Goal: Task Accomplishment & Management: Manage account settings

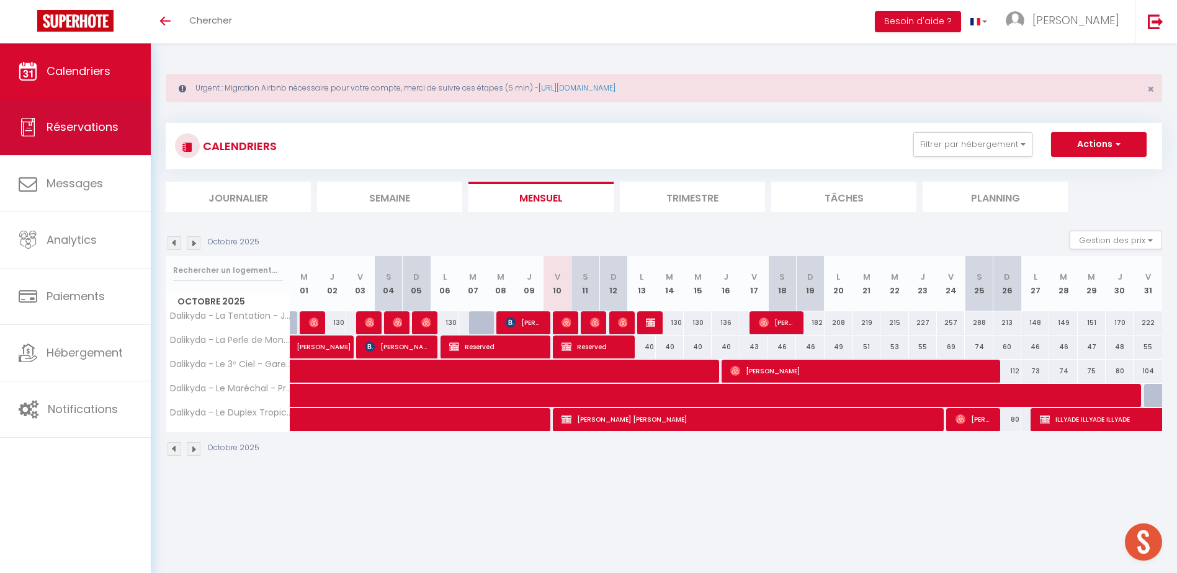
scroll to position [43, 0]
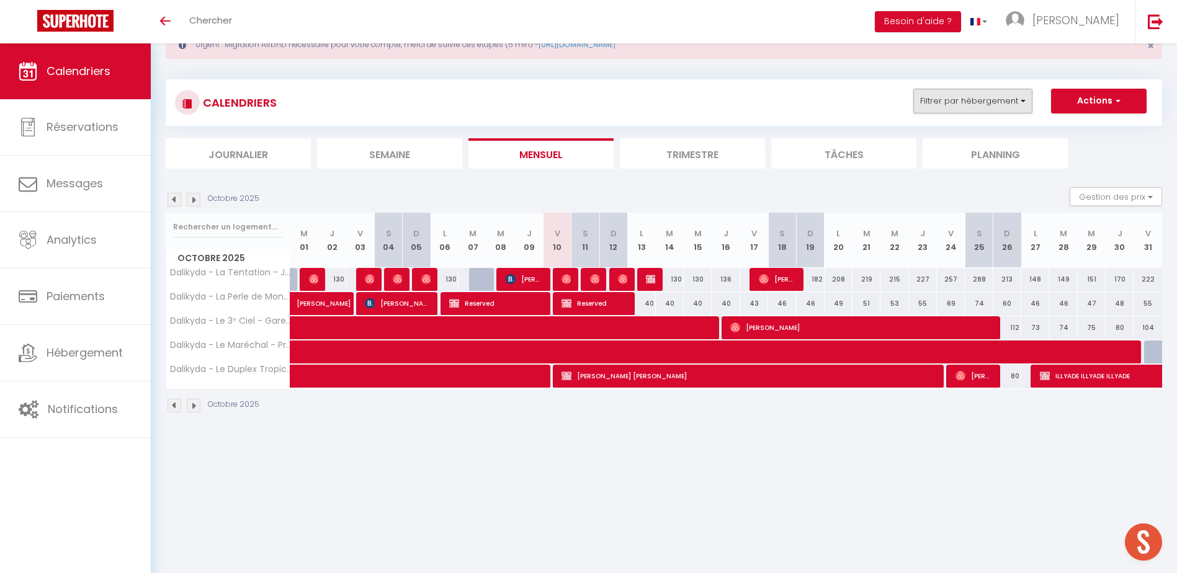
drag, startPoint x: 984, startPoint y: 114, endPoint x: 974, endPoint y: 109, distance: 11.1
click at [983, 112] on div "CALENDRIERS Filtrer par hébergement tenta Sous Location professionnel [GEOGRAPH…" at bounding box center [664, 103] width 978 height 28
click at [974, 107] on button "Filtrer par hébergement" at bounding box center [972, 101] width 119 height 25
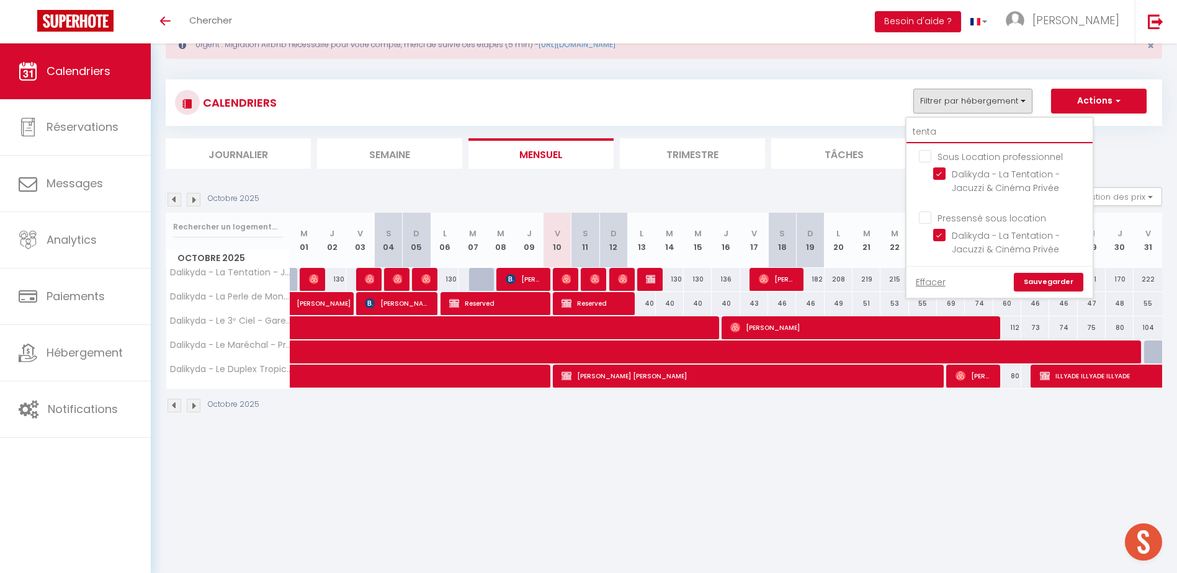
click at [952, 132] on input "tenta" at bounding box center [999, 132] width 186 height 22
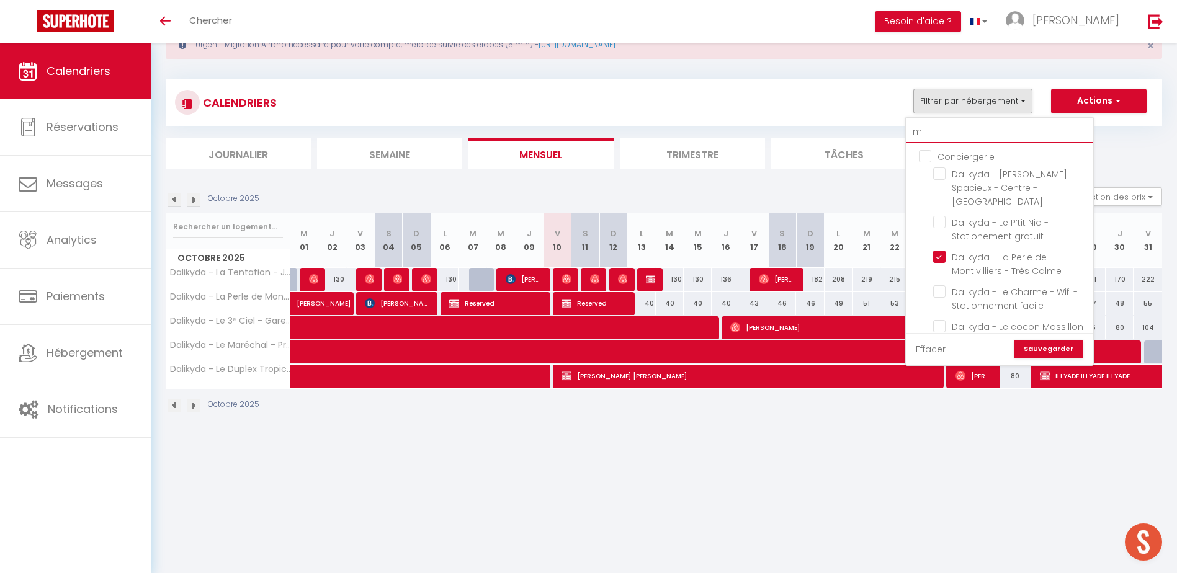
type input "ma"
checkbox input "false"
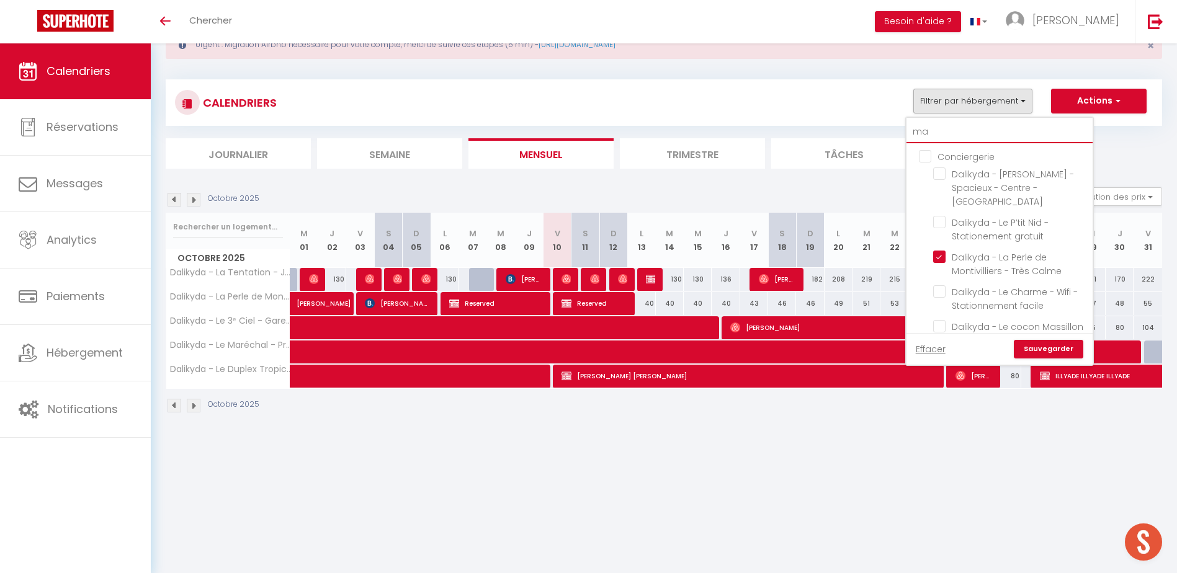
checkbox input "true"
checkbox input "false"
type input "man"
checkbox input "false"
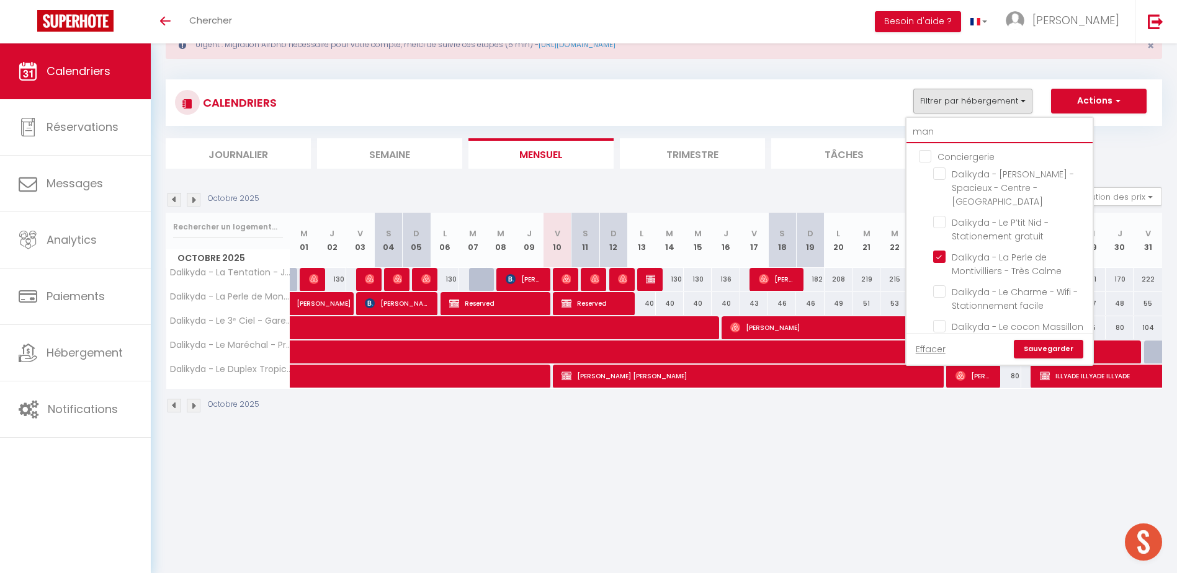
checkbox input "false"
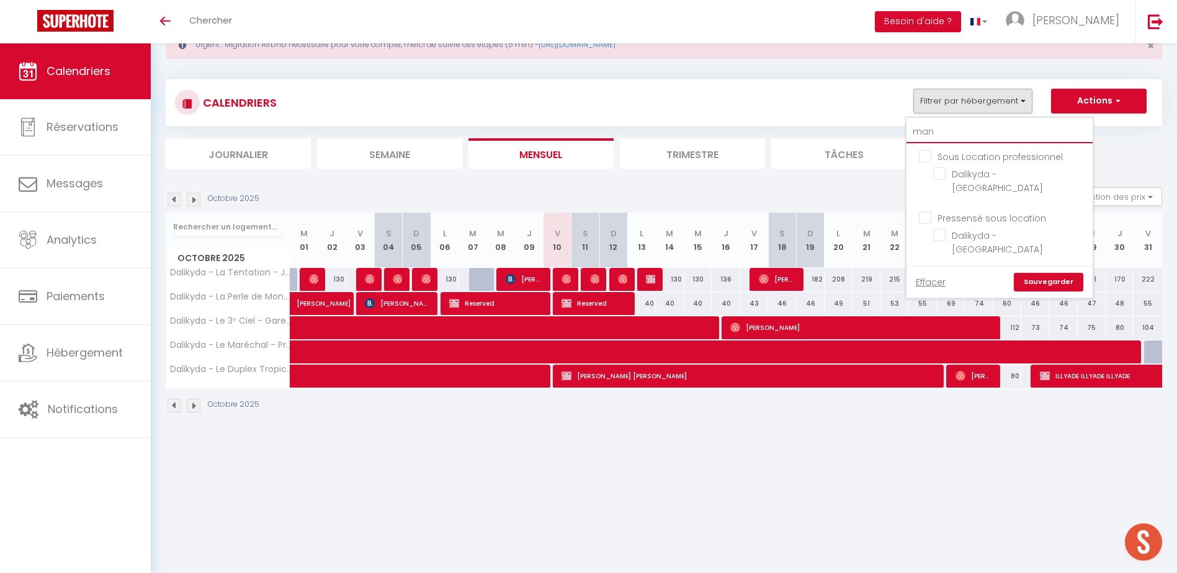
type input "man"
click at [944, 229] on input "Dalikyda - [GEOGRAPHIC_DATA]" at bounding box center [1010, 235] width 155 height 12
checkbox input "true"
click at [1052, 273] on link "Sauvegarder" at bounding box center [1048, 282] width 69 height 19
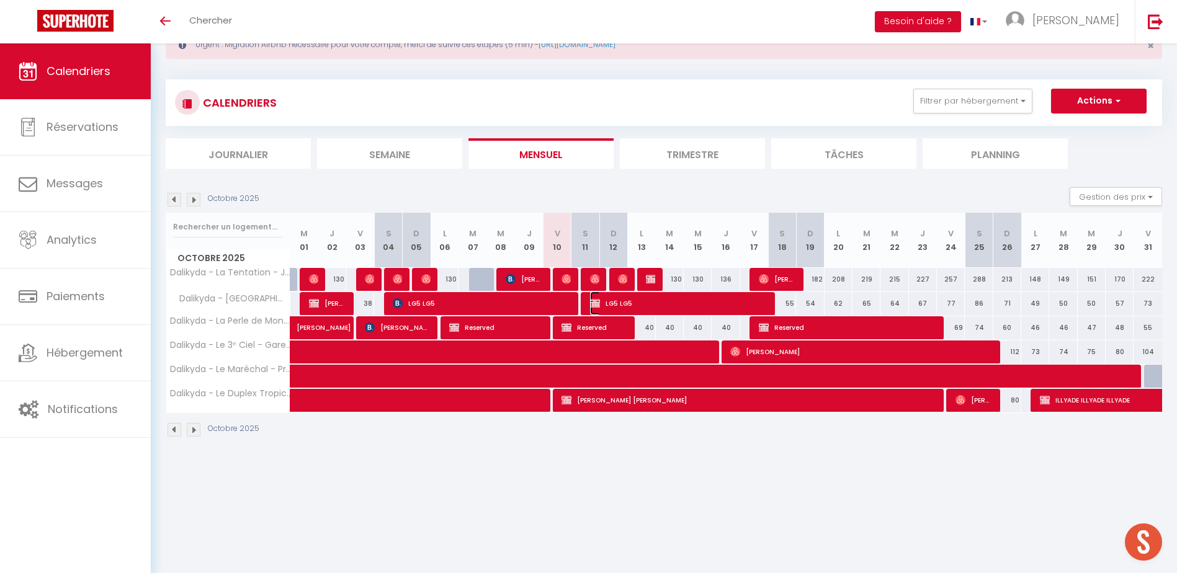
click at [598, 301] on img at bounding box center [595, 303] width 10 height 10
select select "OK"
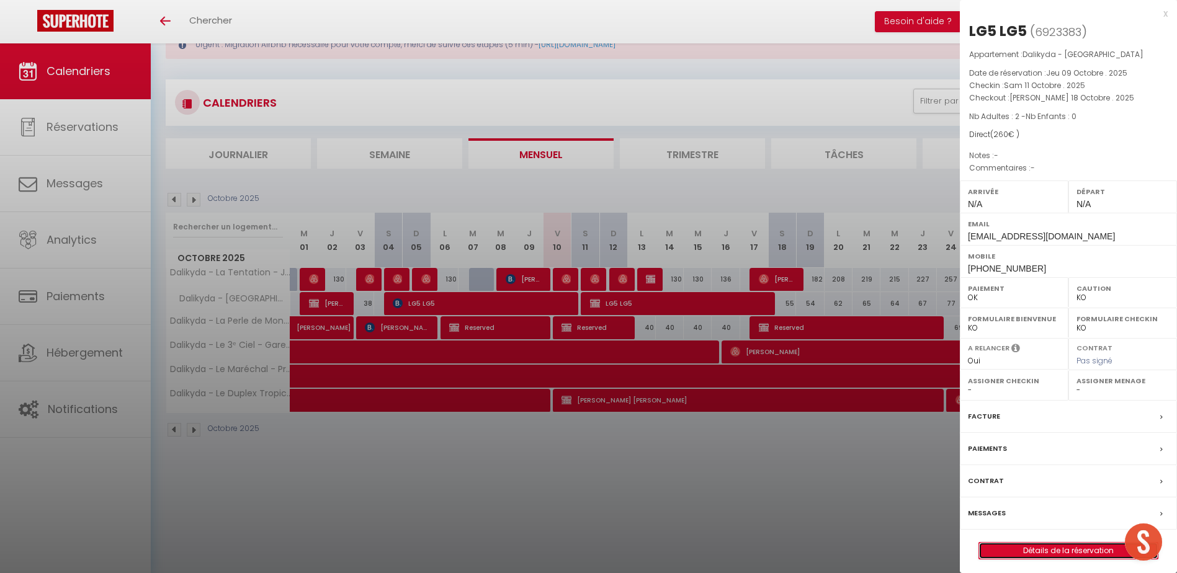
click at [1045, 551] on link "Détails de la réservation" at bounding box center [1068, 551] width 179 height 16
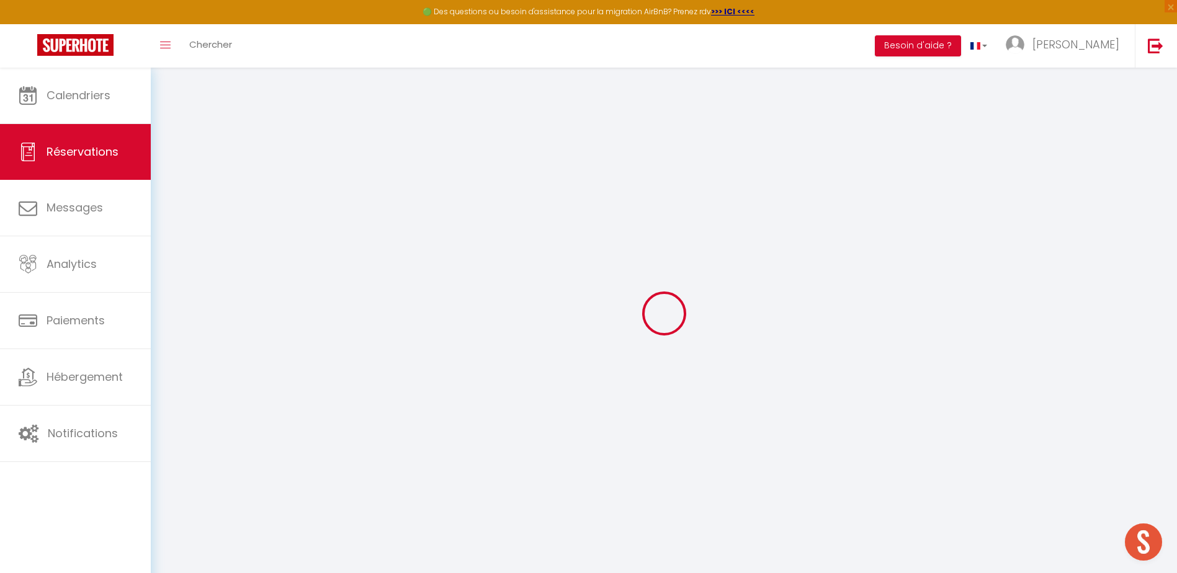
type input "LG5"
type input "[EMAIL_ADDRESS][DOMAIN_NAME]"
type input "[PHONE_NUMBER]"
select select "FR"
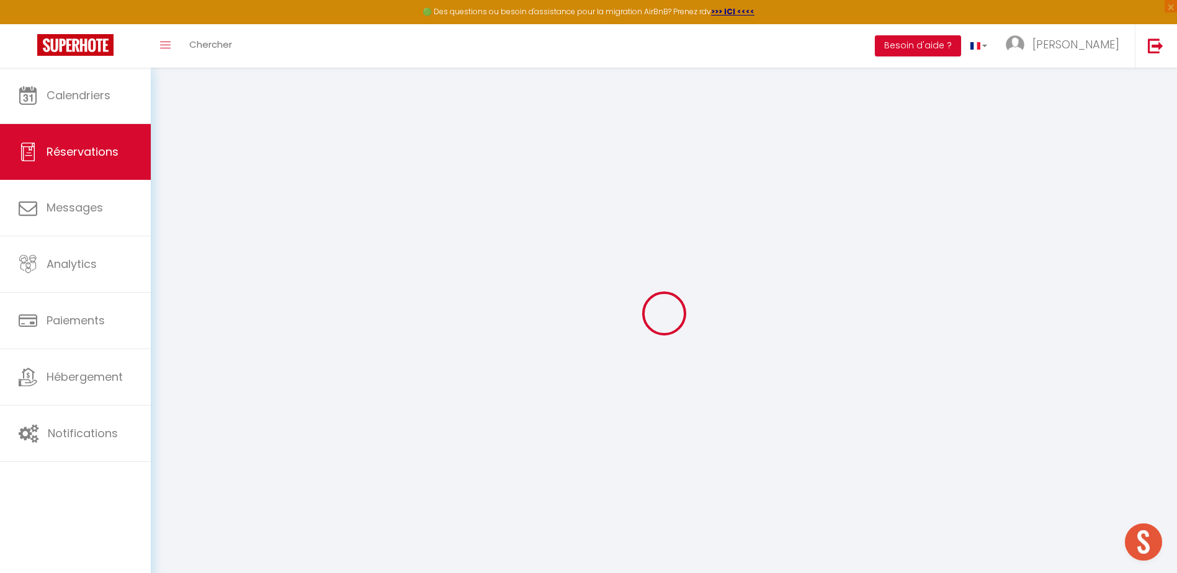
select select "68645"
select select "1"
type input "Sam 11 Octobre 2025"
select select
type input "Sam 18 Octobre 2025"
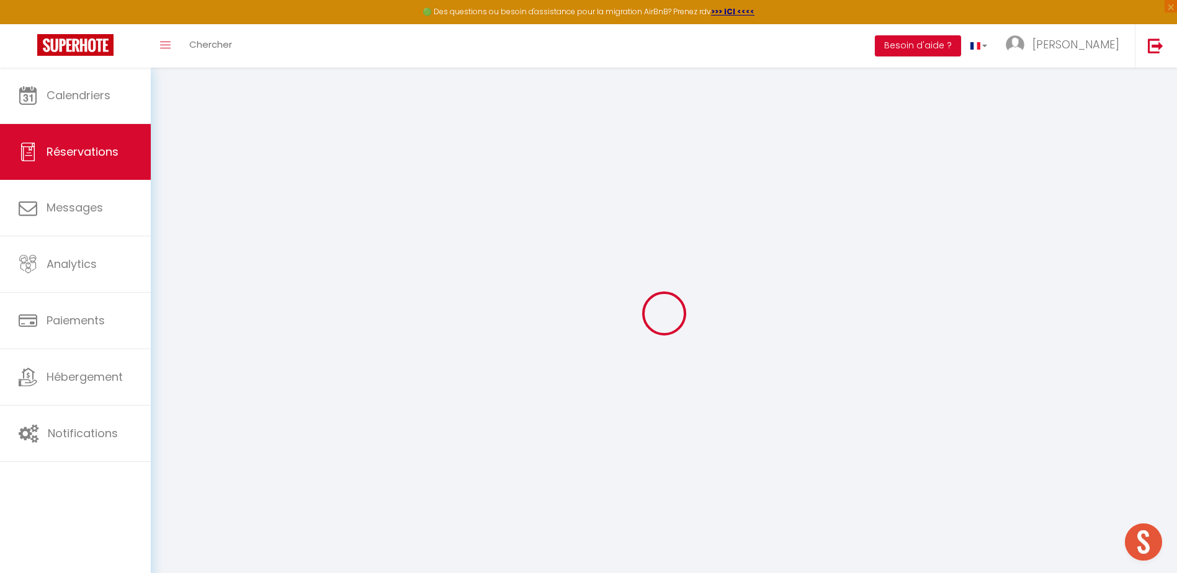
select select
type input "2"
select select "12"
select select "14"
type input "260"
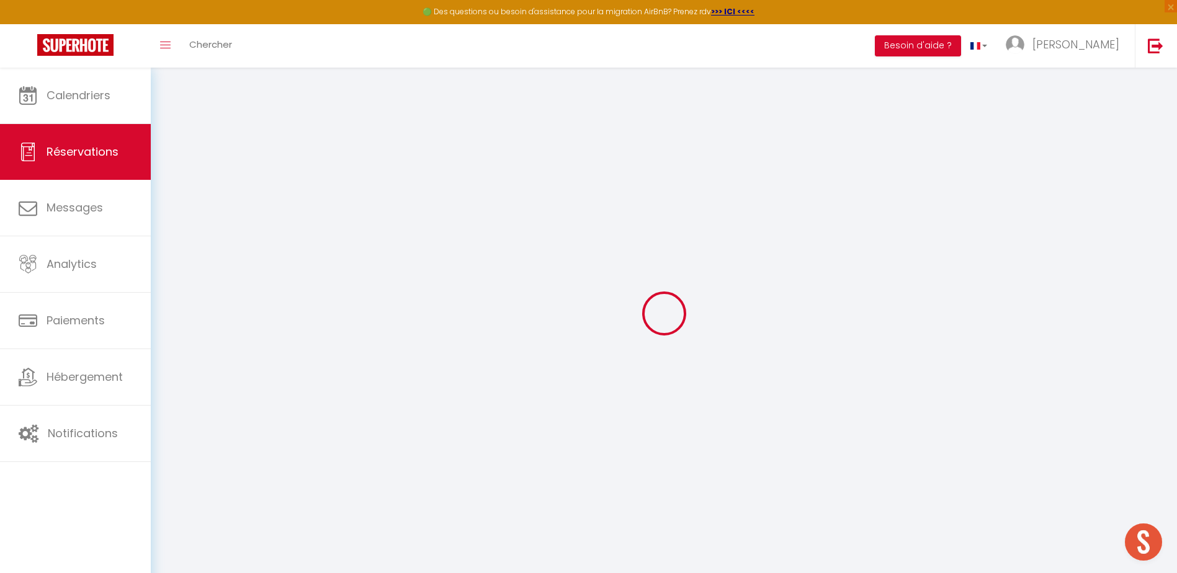
checkbox input "false"
type input "0"
type input "45"
type input "0"
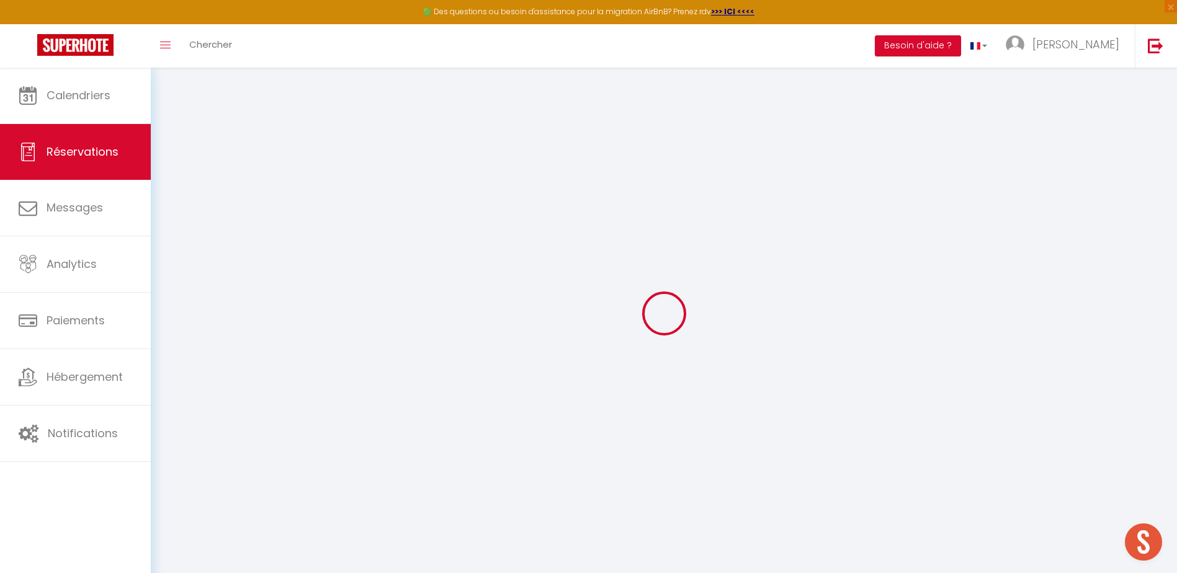
select select
checkbox input "false"
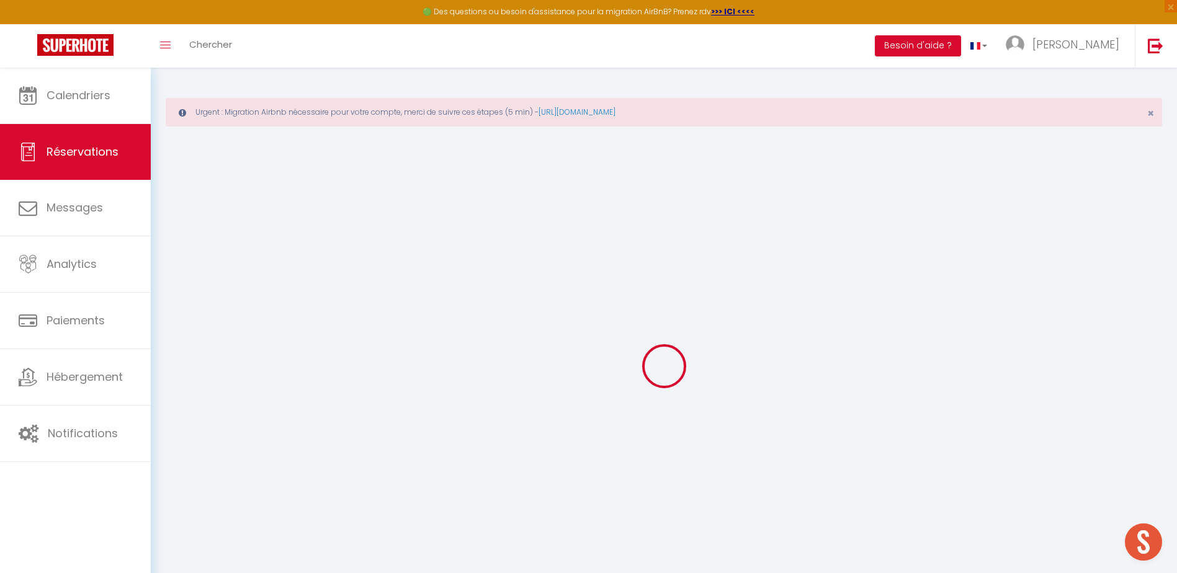
select select
checkbox input "false"
select select
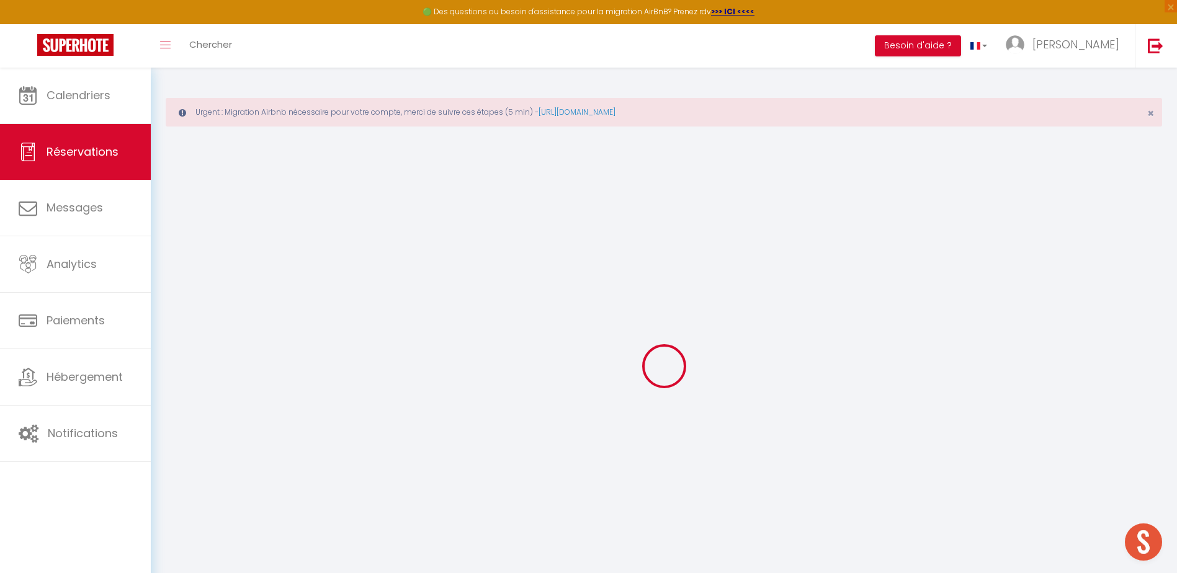
checkbox input "false"
select select
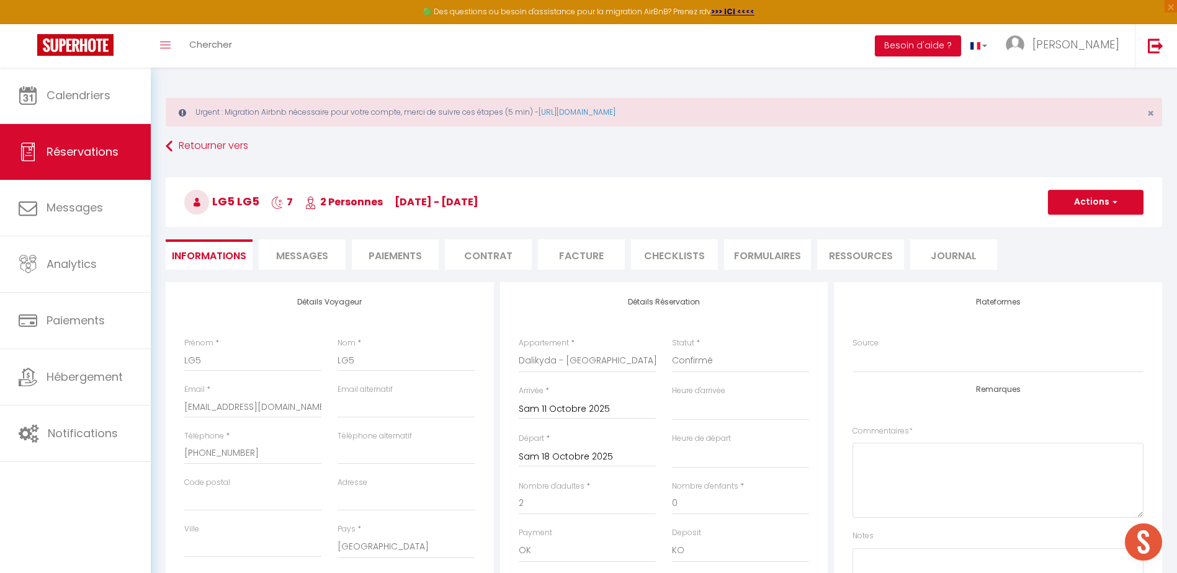
checkbox input "false"
select select
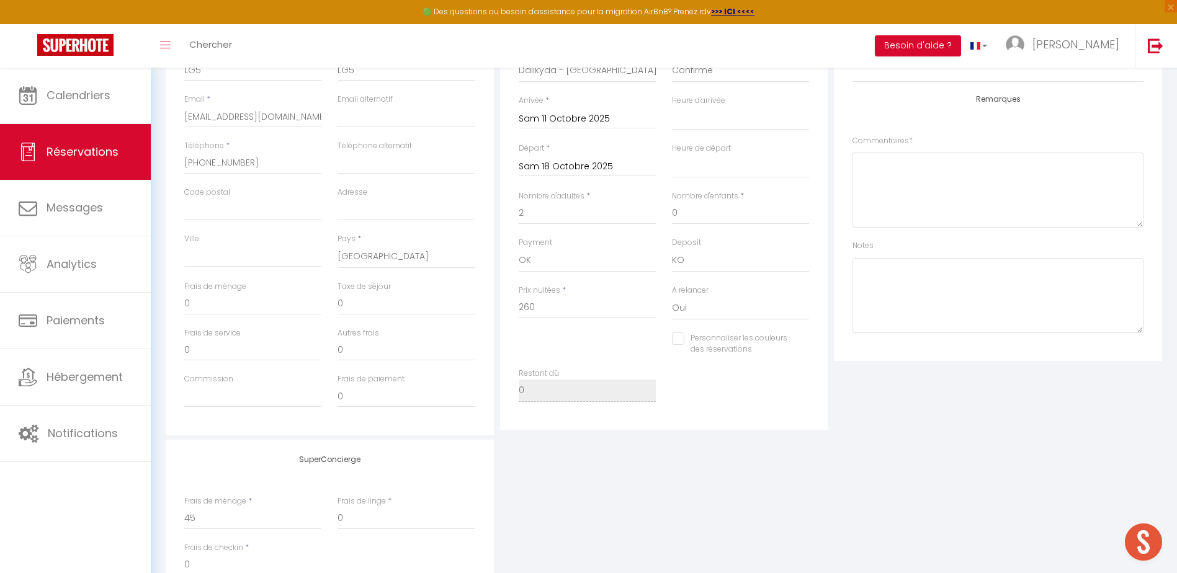
scroll to position [124, 0]
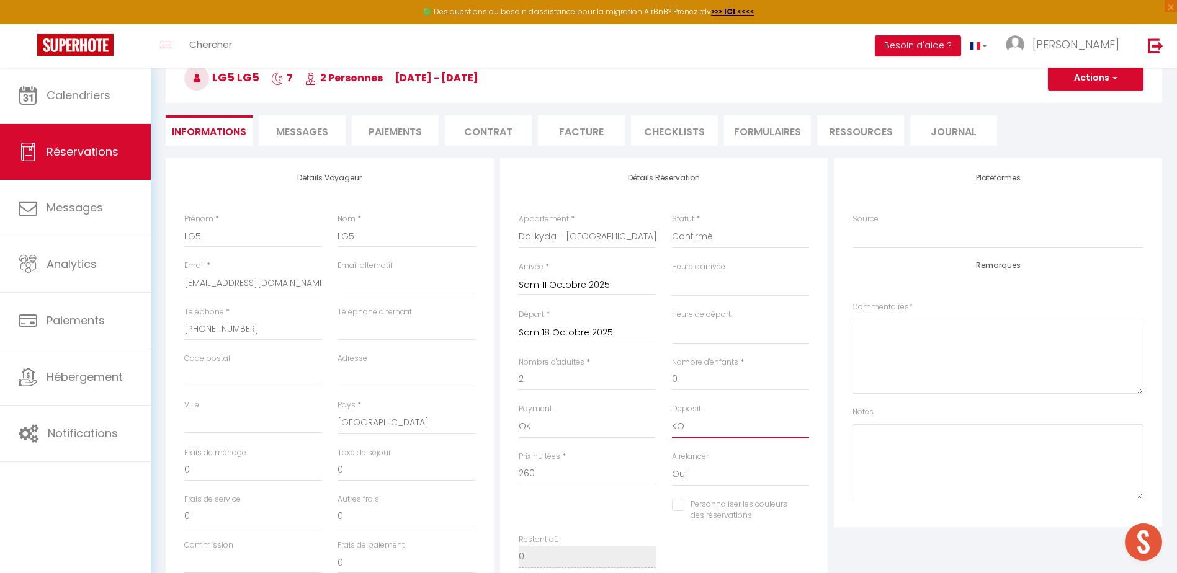
click at [752, 429] on select "OK KO" at bounding box center [740, 427] width 137 height 24
select select "15"
click at [672, 415] on select "OK KO" at bounding box center [740, 427] width 137 height 24
select select
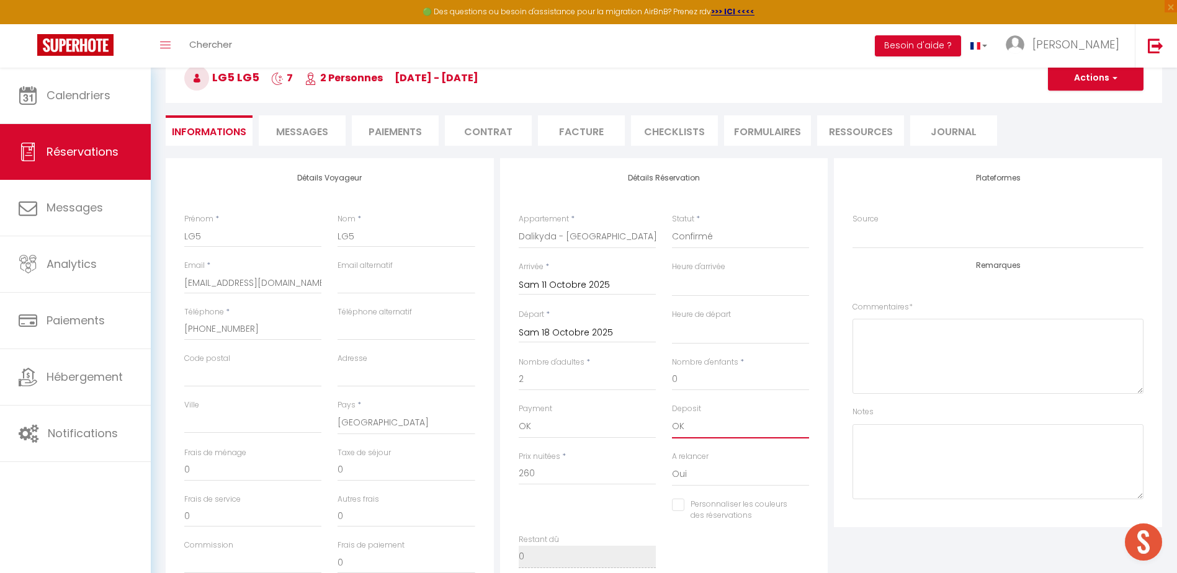
checkbox input "false"
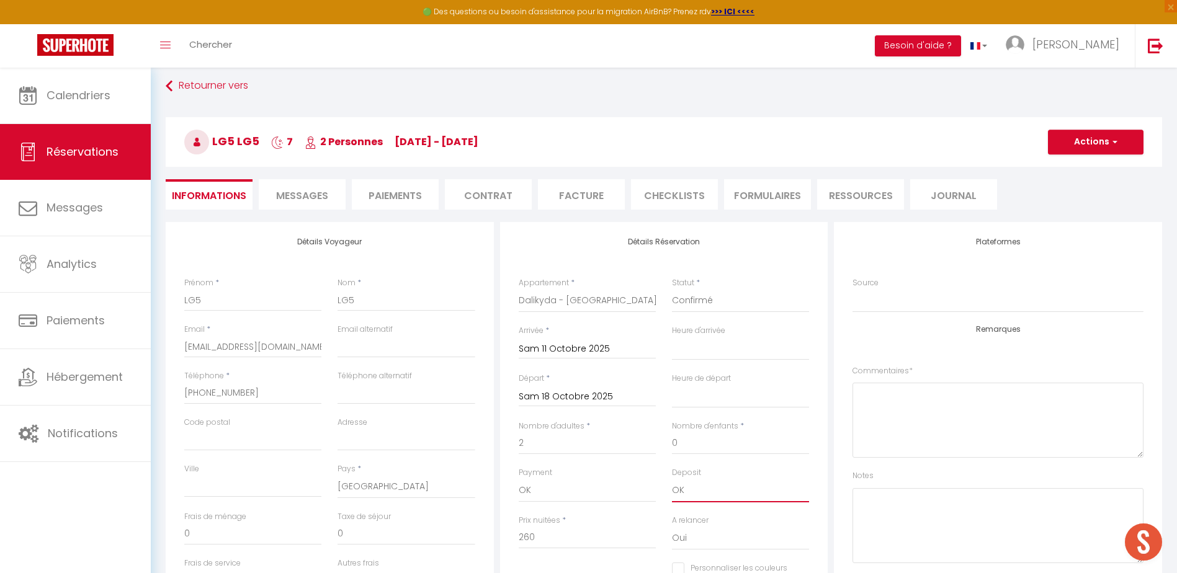
scroll to position [0, 0]
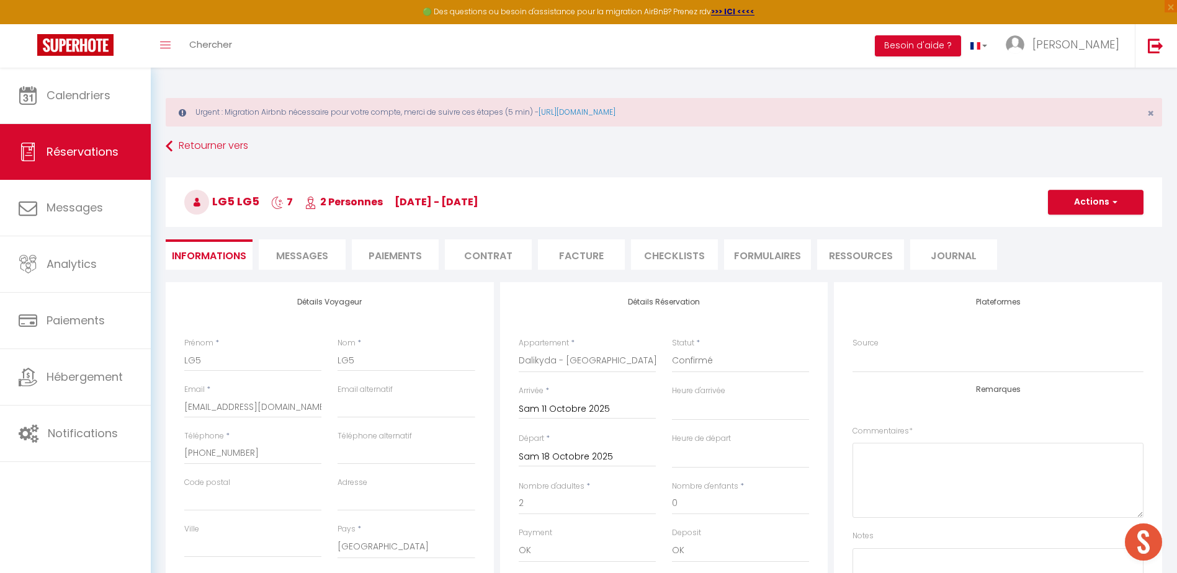
click at [319, 263] on li "Messages" at bounding box center [302, 254] width 87 height 30
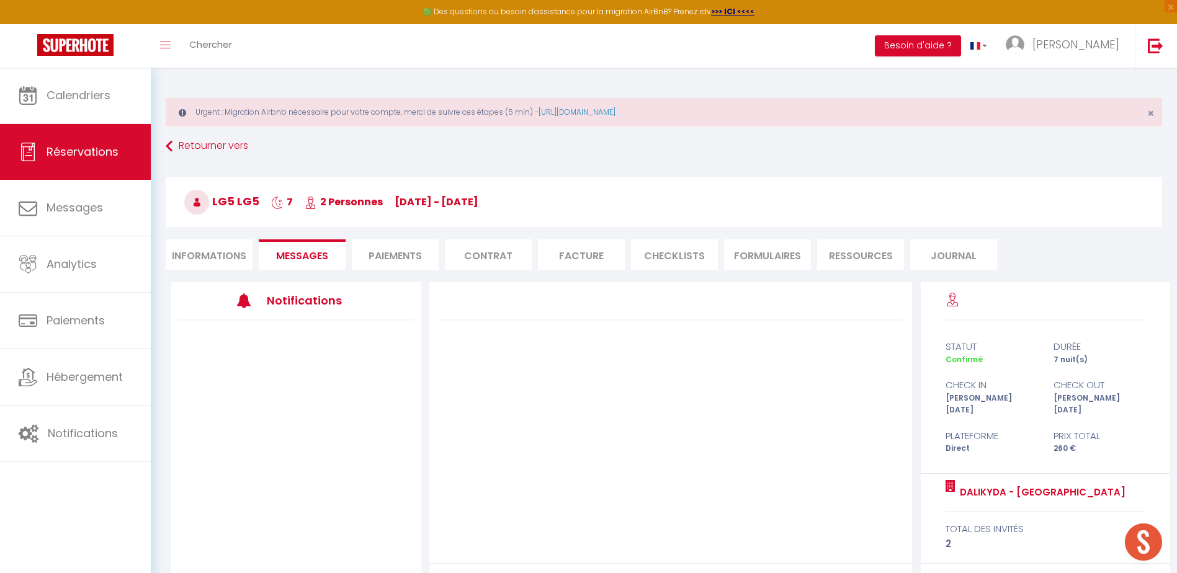
click at [183, 259] on li "Informations" at bounding box center [209, 254] width 87 height 30
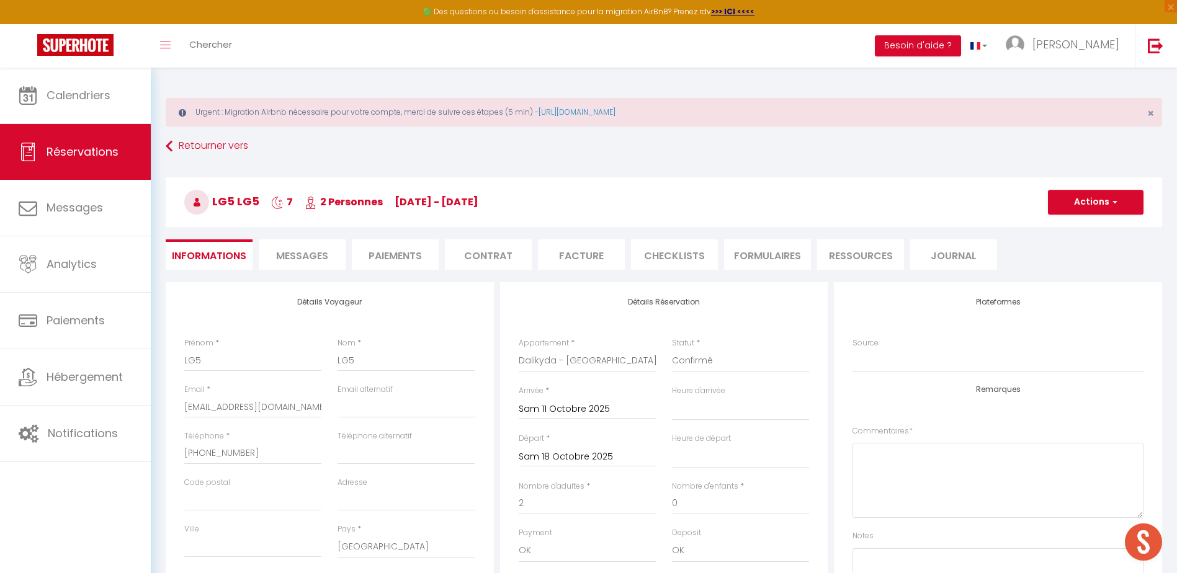
select select
checkbox input "false"
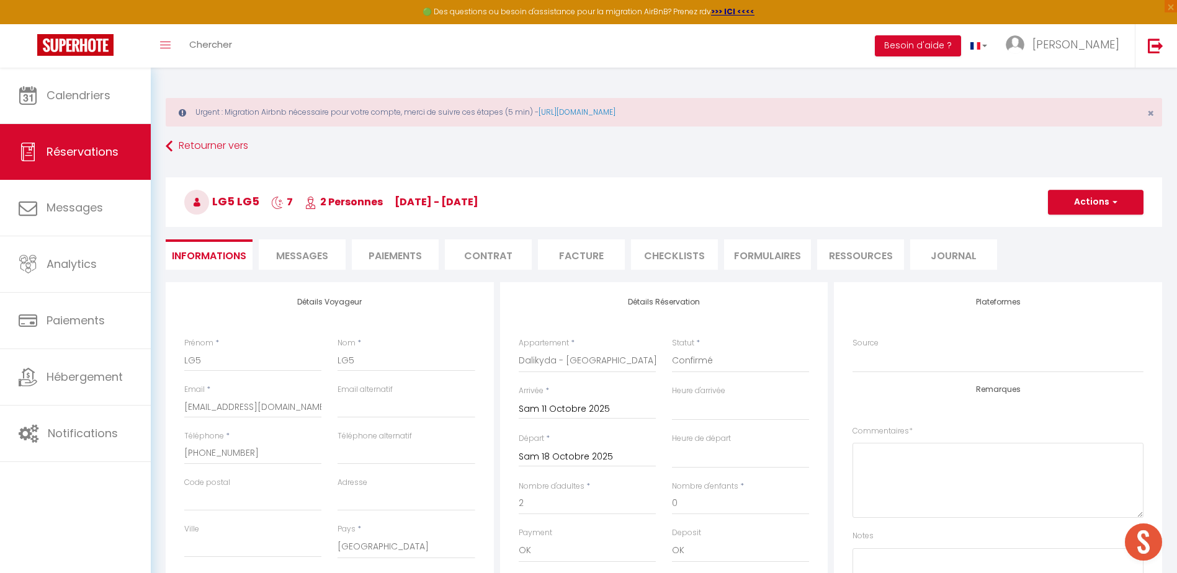
select select
checkbox input "false"
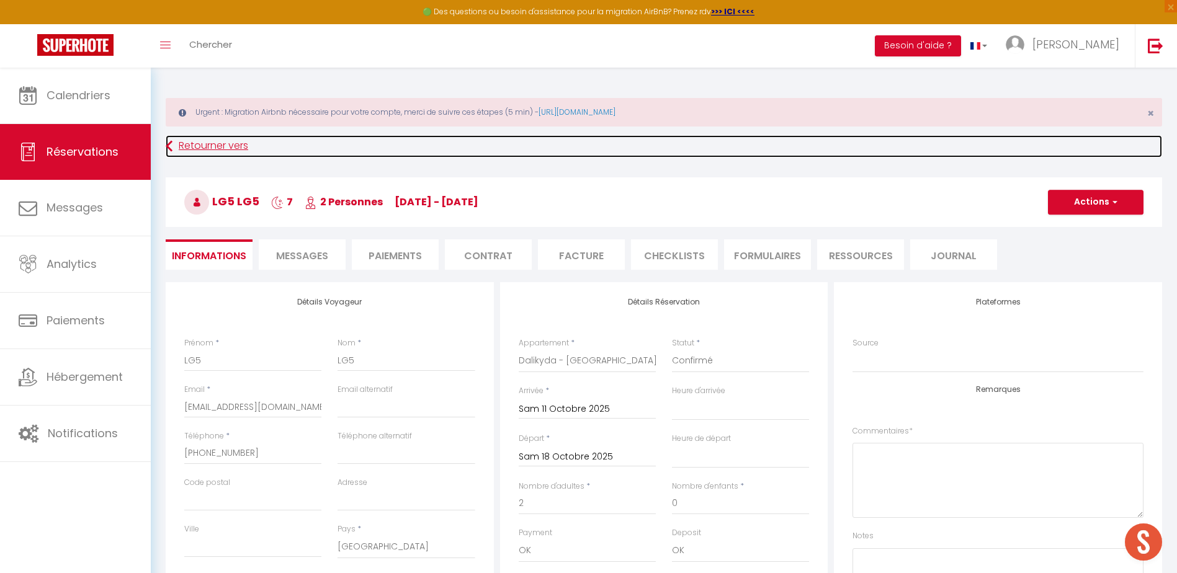
click at [192, 143] on link "Retourner vers" at bounding box center [664, 146] width 996 height 22
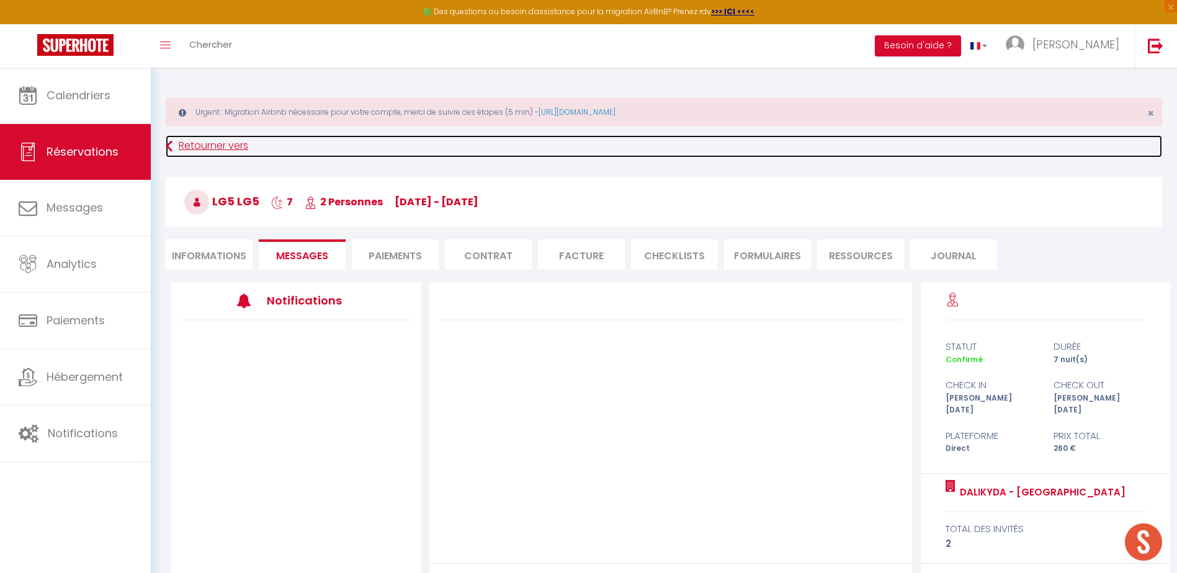
click at [192, 143] on link "Retourner vers" at bounding box center [664, 146] width 996 height 22
select select
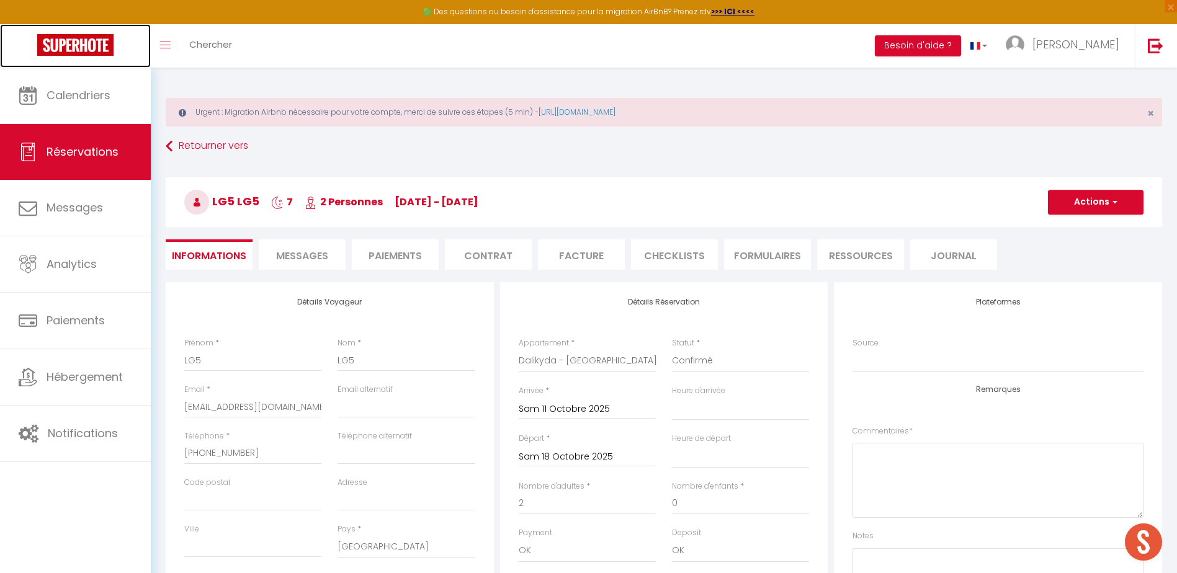
click at [68, 52] on img at bounding box center [75, 45] width 76 height 22
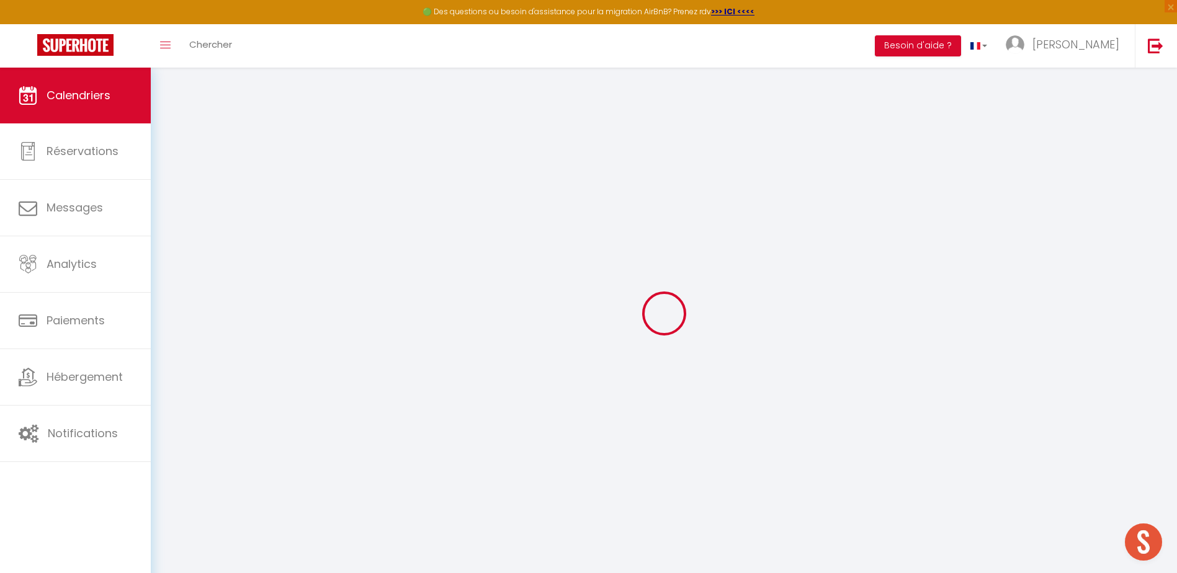
click at [76, 75] on link "Calendriers" at bounding box center [75, 96] width 151 height 56
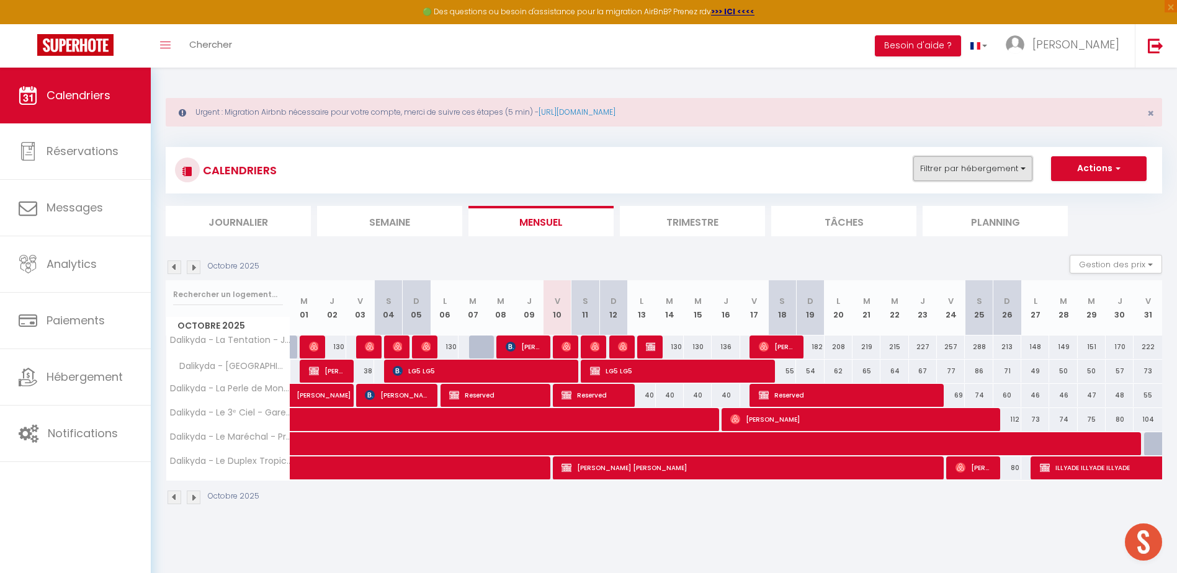
click at [989, 161] on button "Filtrer par hébergement" at bounding box center [972, 168] width 119 height 25
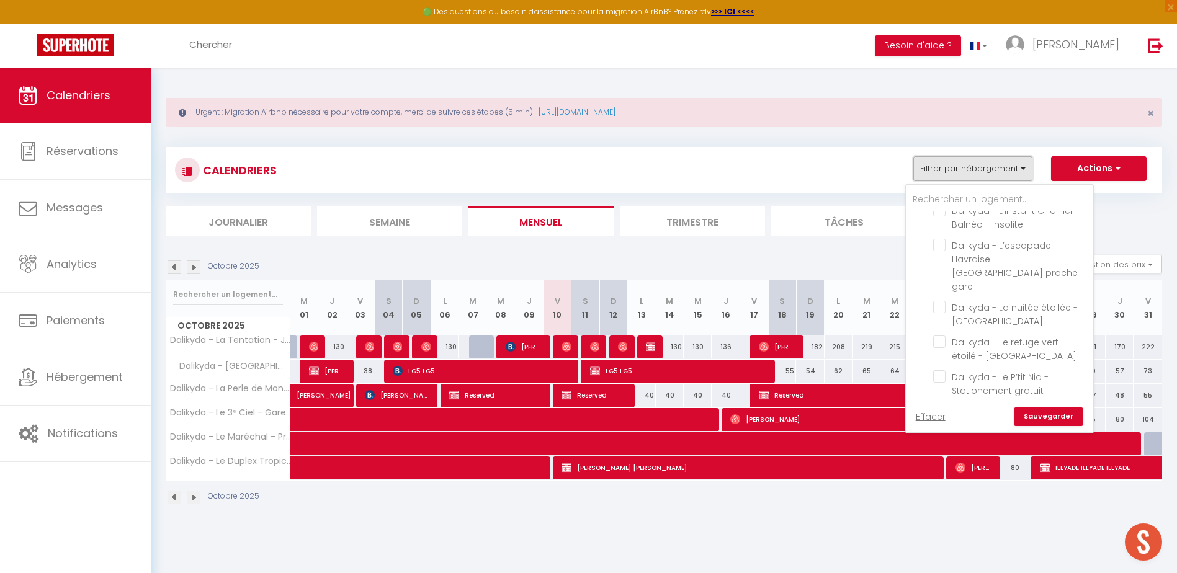
scroll to position [310, 0]
click at [940, 314] on input "Dalikyda - La Perle de Montivilliers - Très Calme" at bounding box center [1010, 320] width 155 height 12
checkbox input "false"
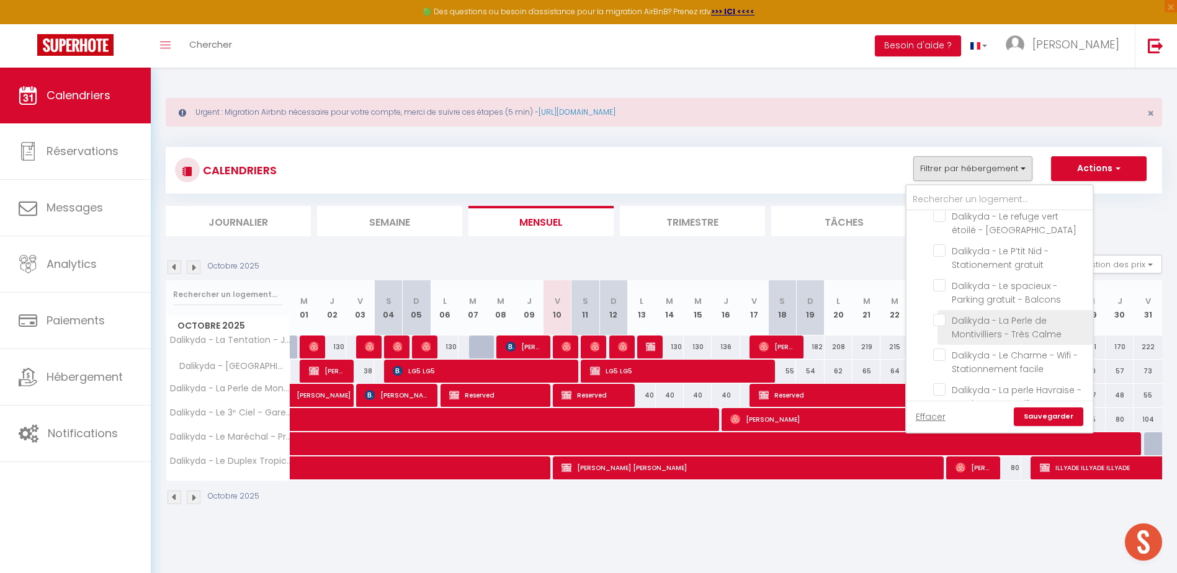
checkbox input "false"
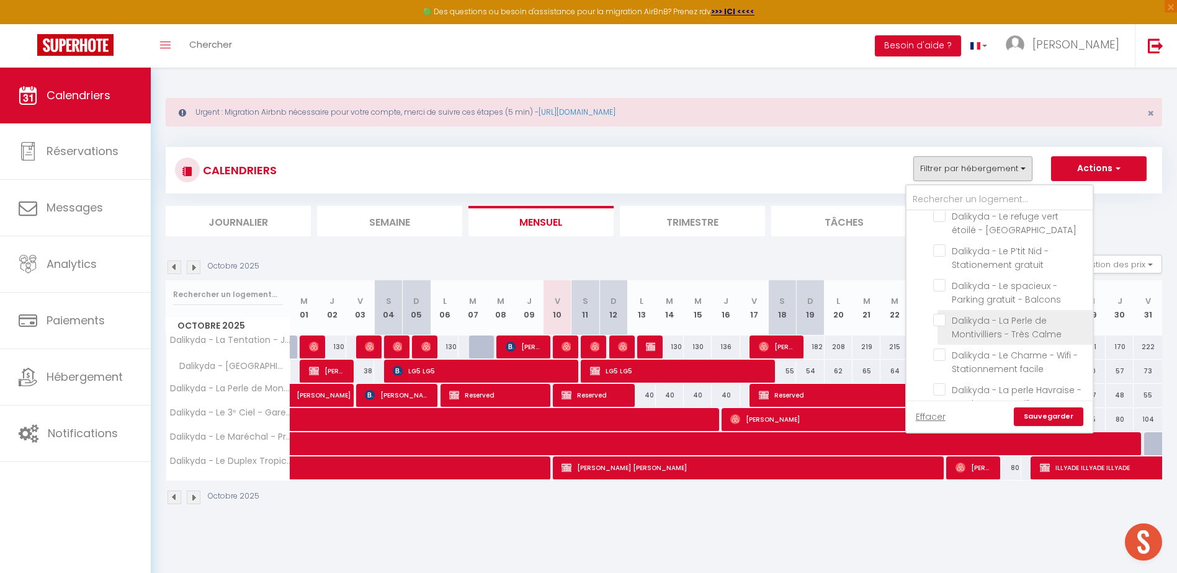
checkbox input "false"
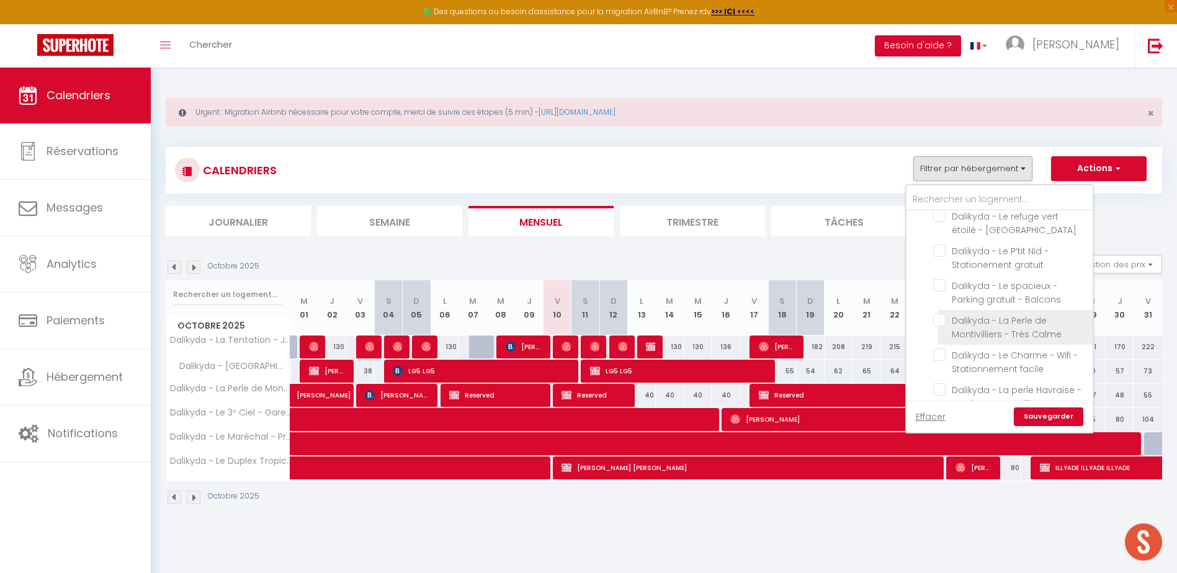
checkbox input "false"
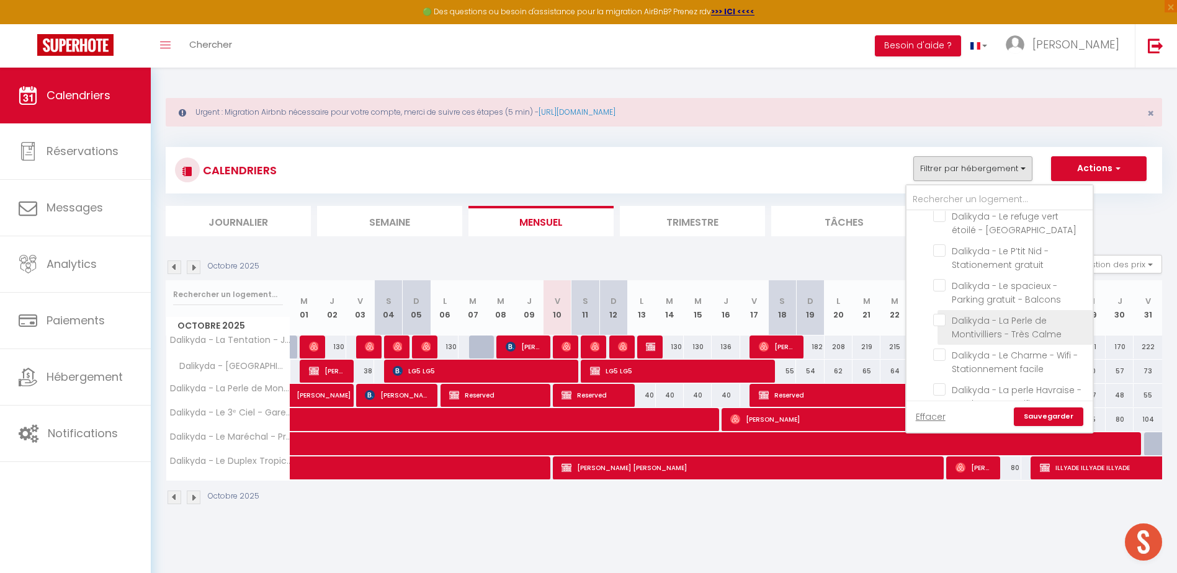
checkbox input "false"
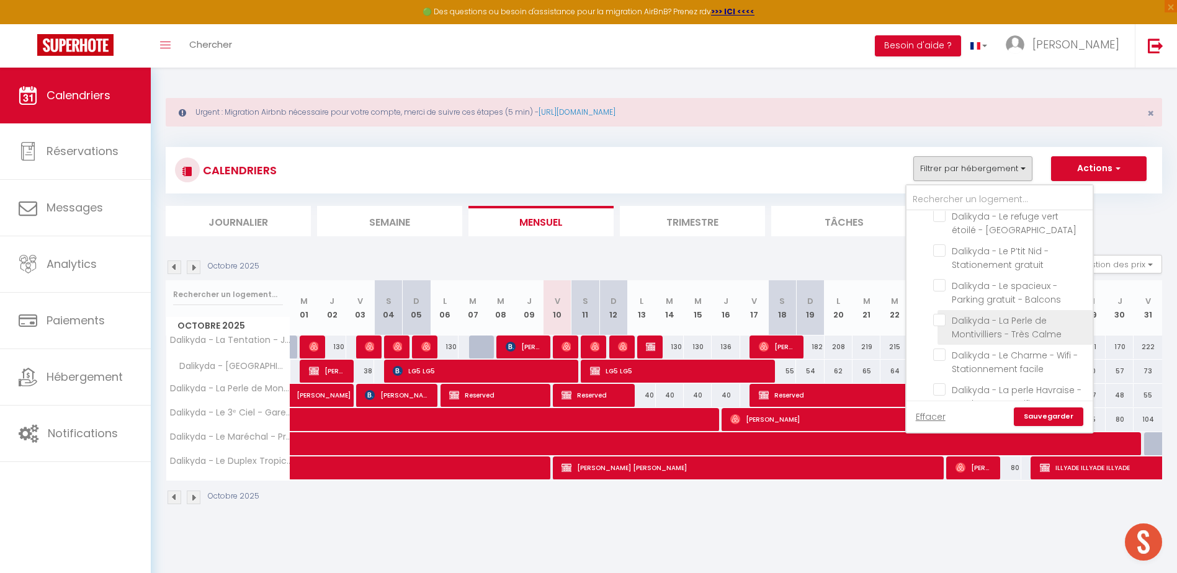
checkbox input "false"
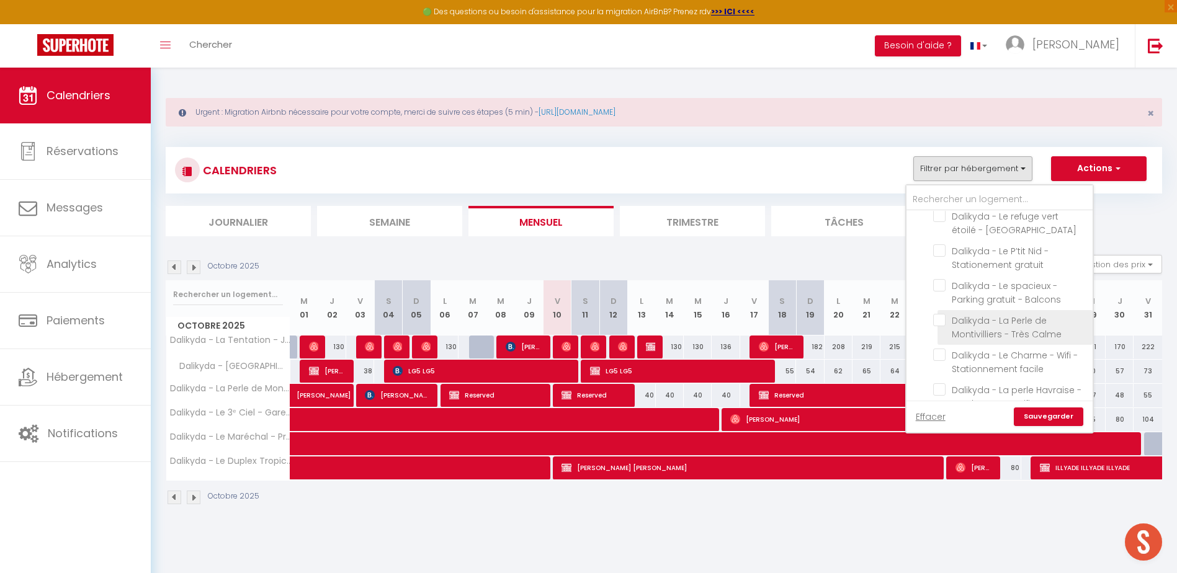
checkbox input "false"
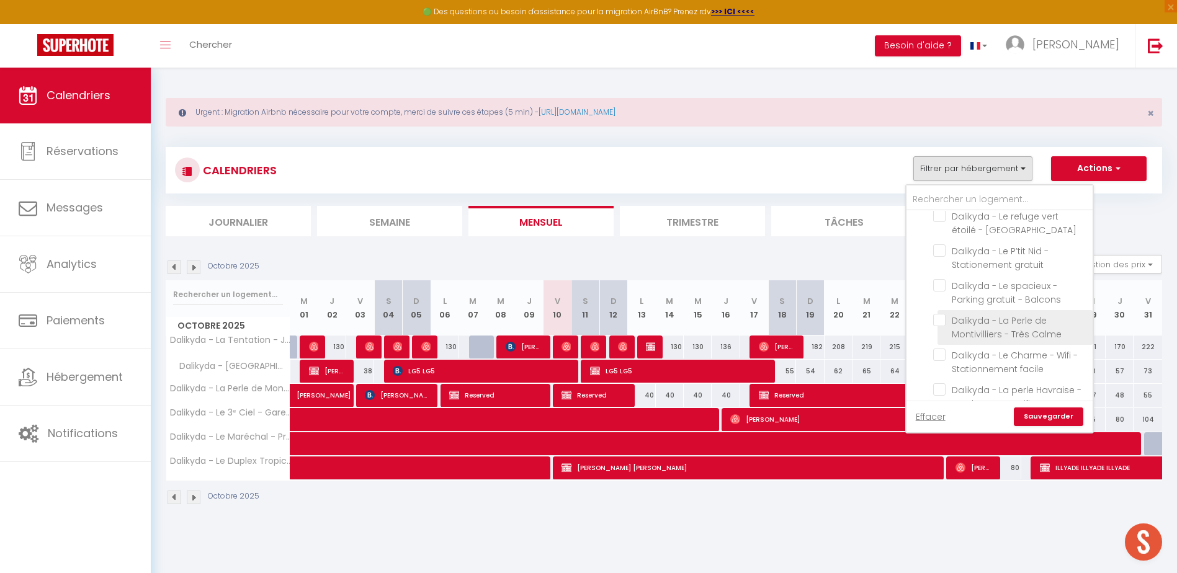
checkbox input "false"
click at [922, 224] on input "Conciergerie" at bounding box center [1012, 223] width 186 height 12
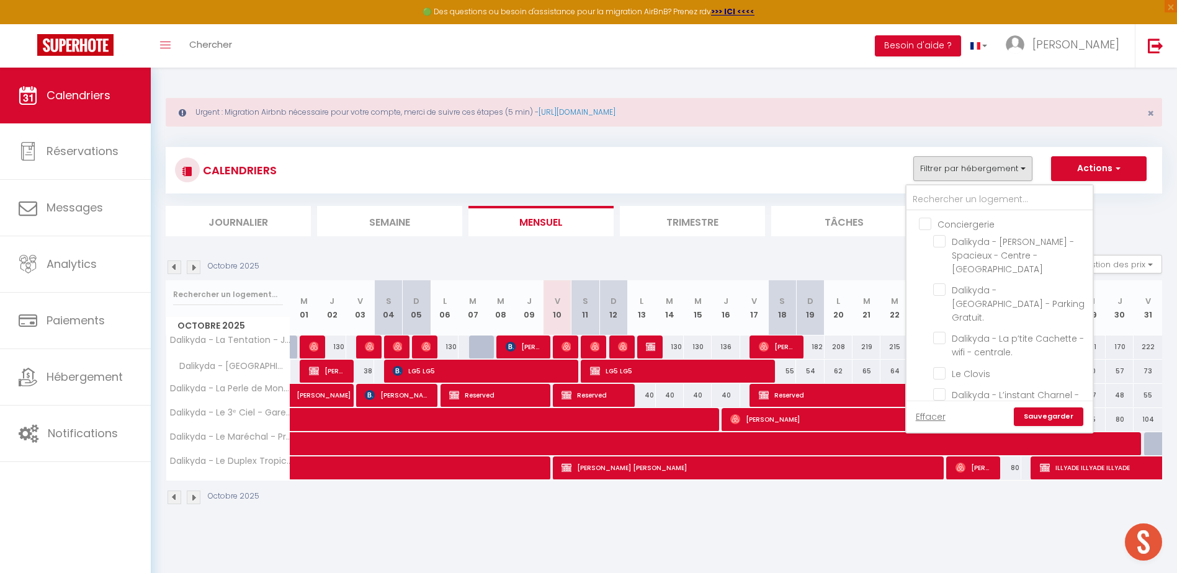
checkbox input "true"
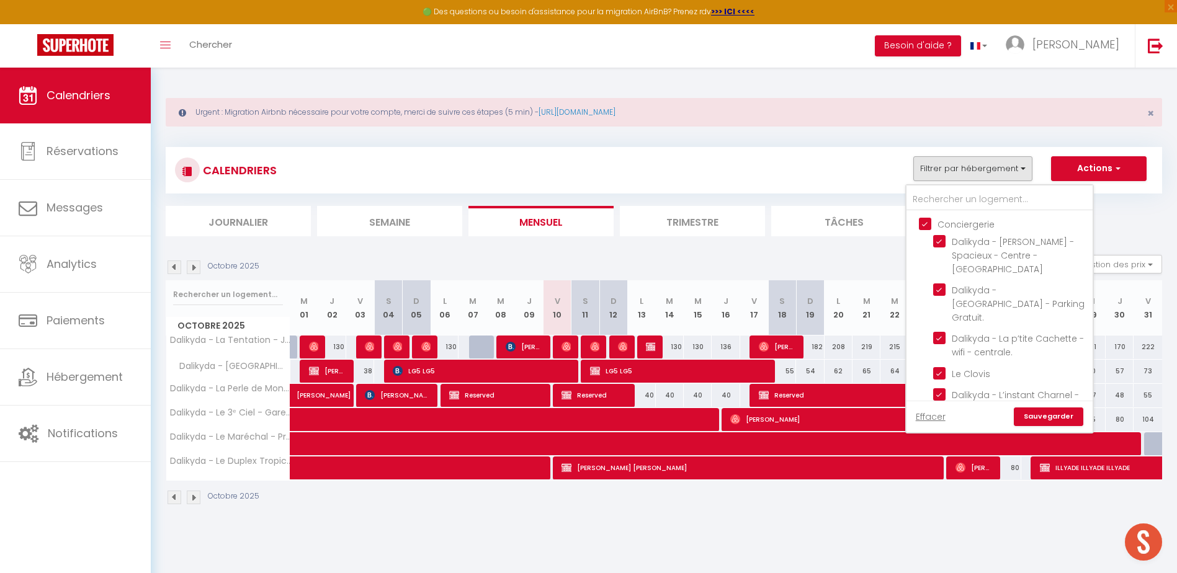
checkbox input "true"
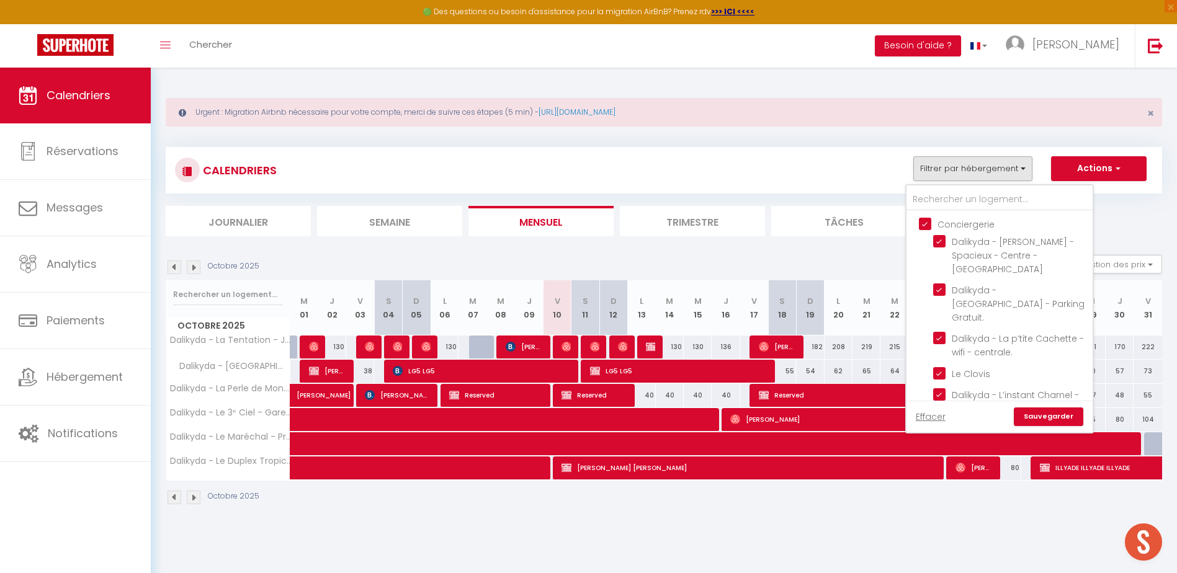
checkbox input "true"
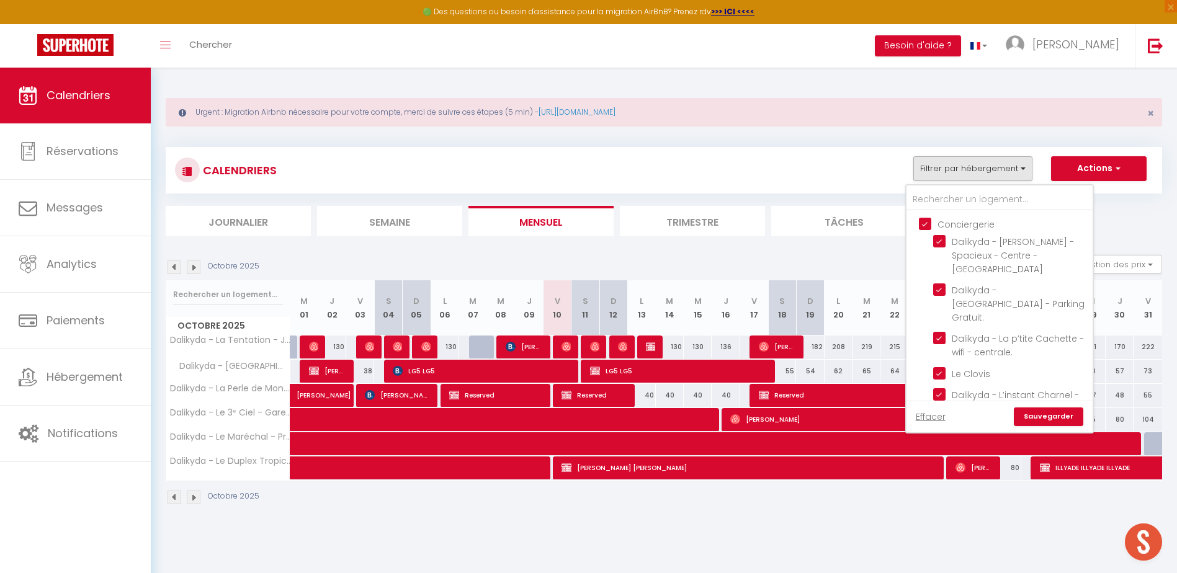
checkbox input "false"
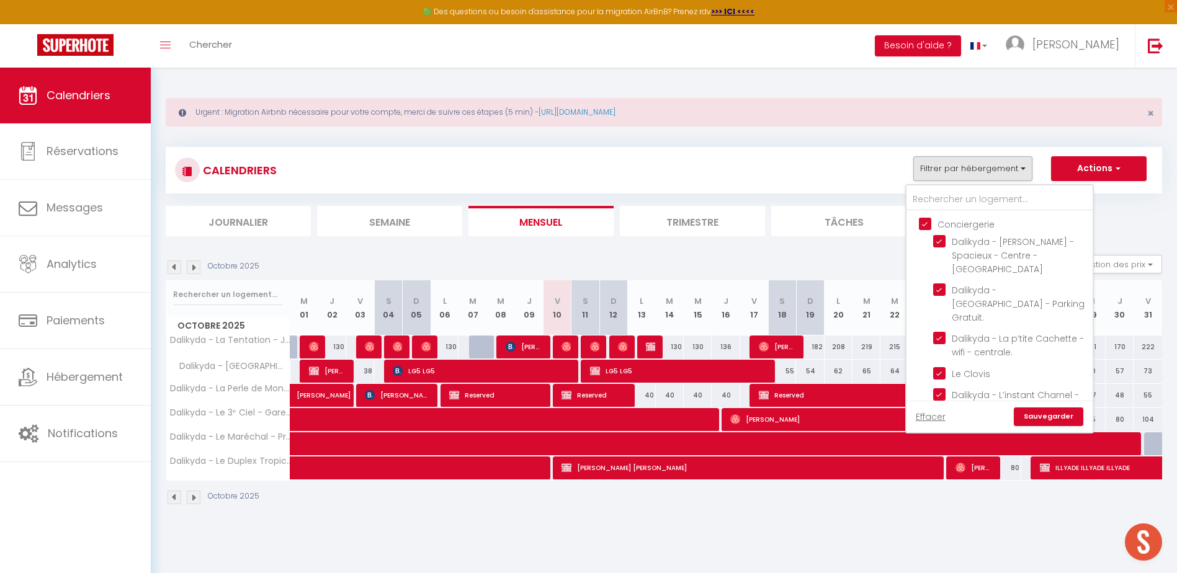
checkbox input "false"
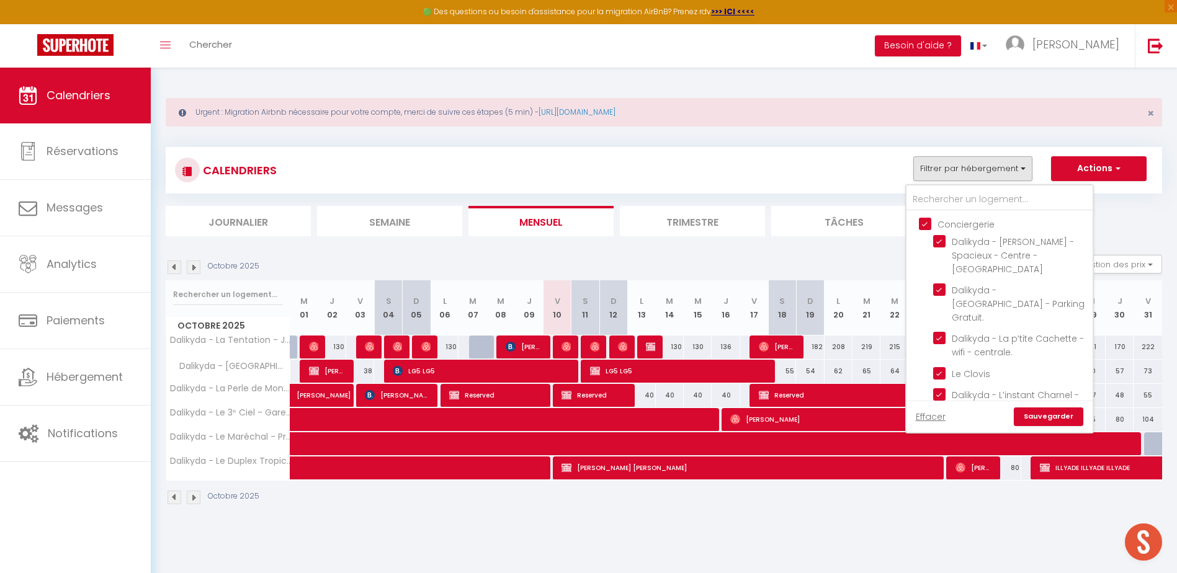
checkbox input "false"
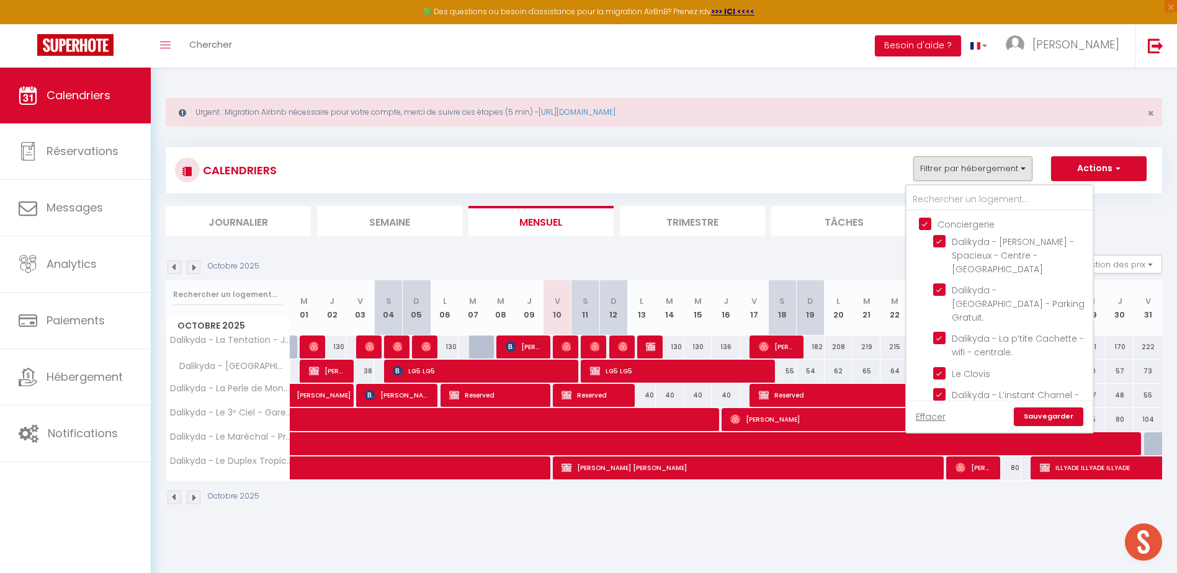
checkbox input "false"
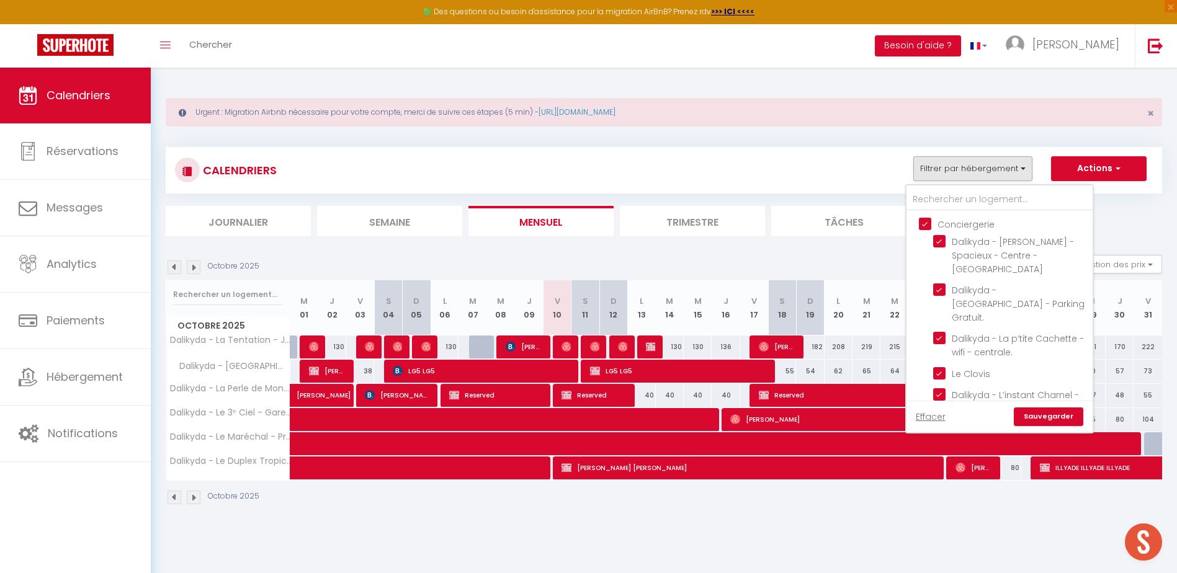
checkbox input "false"
click at [928, 413] on input "Sous Location professionnel" at bounding box center [1012, 419] width 186 height 12
checkbox input "true"
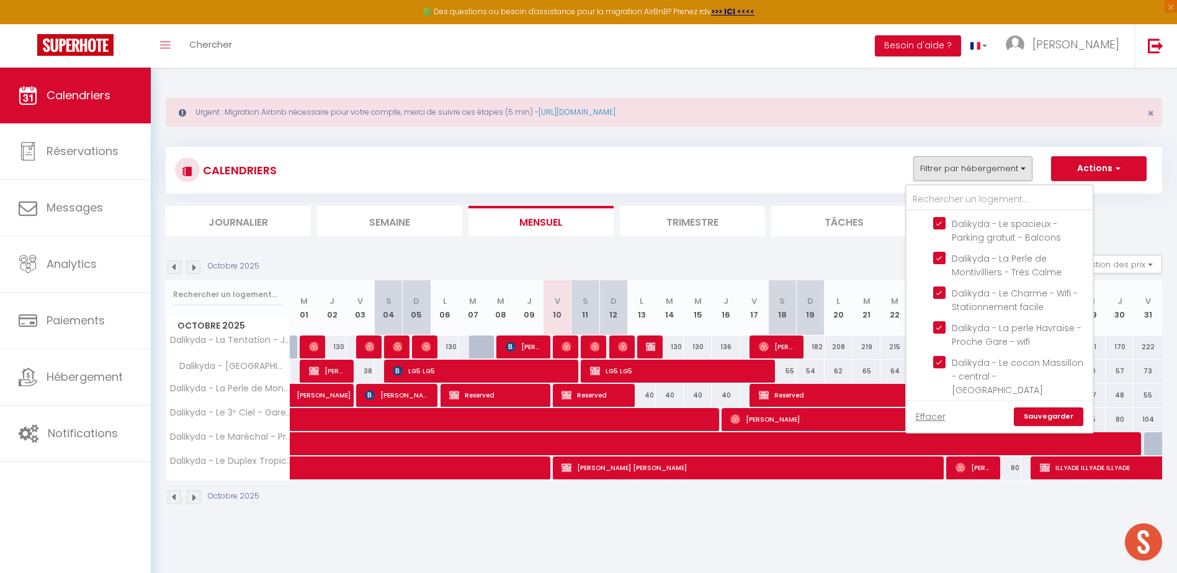
checkbox input "true"
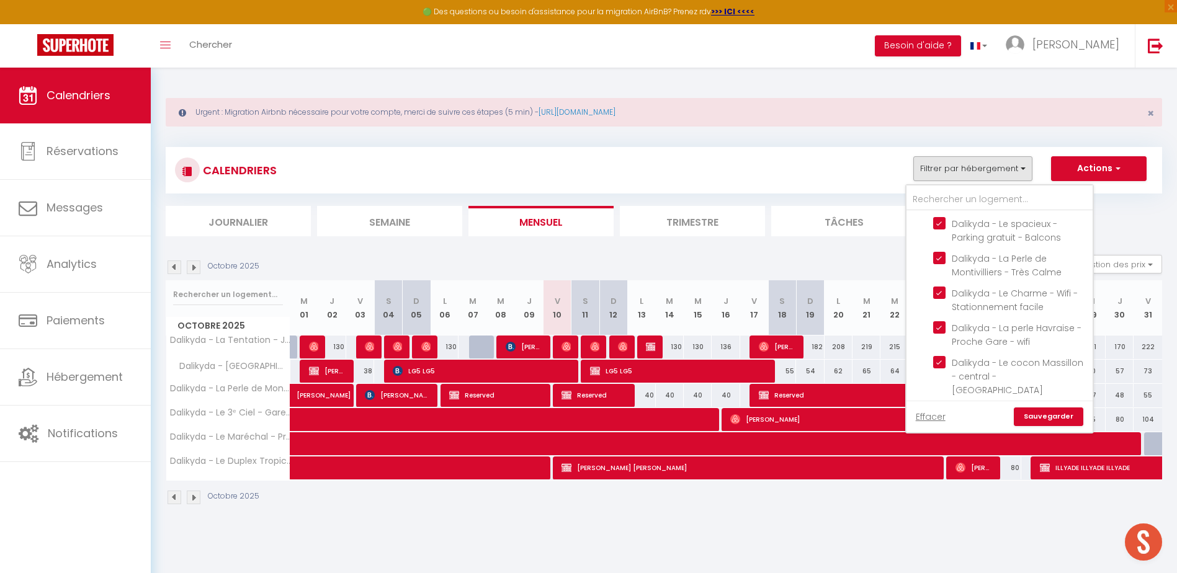
checkbox input "true"
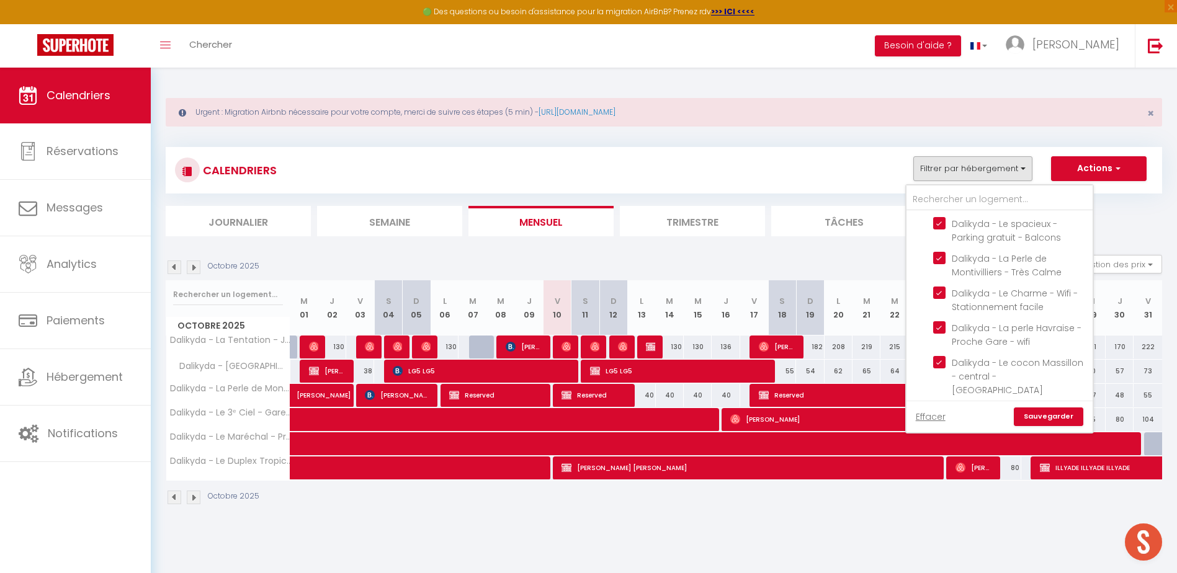
checkbox input "true"
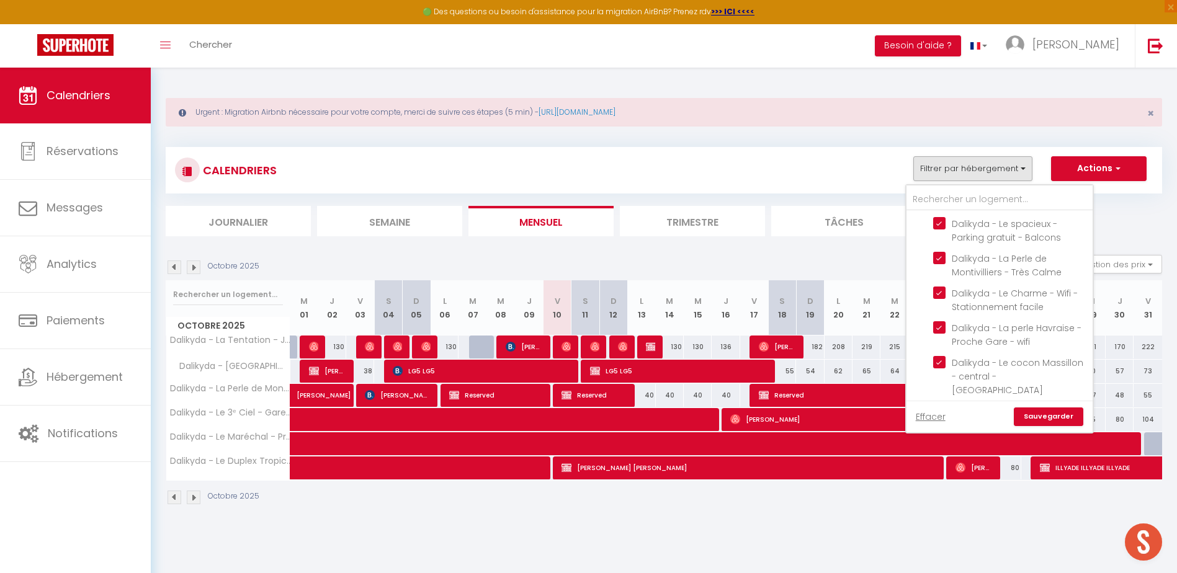
checkbox input "true"
checkbox input "false"
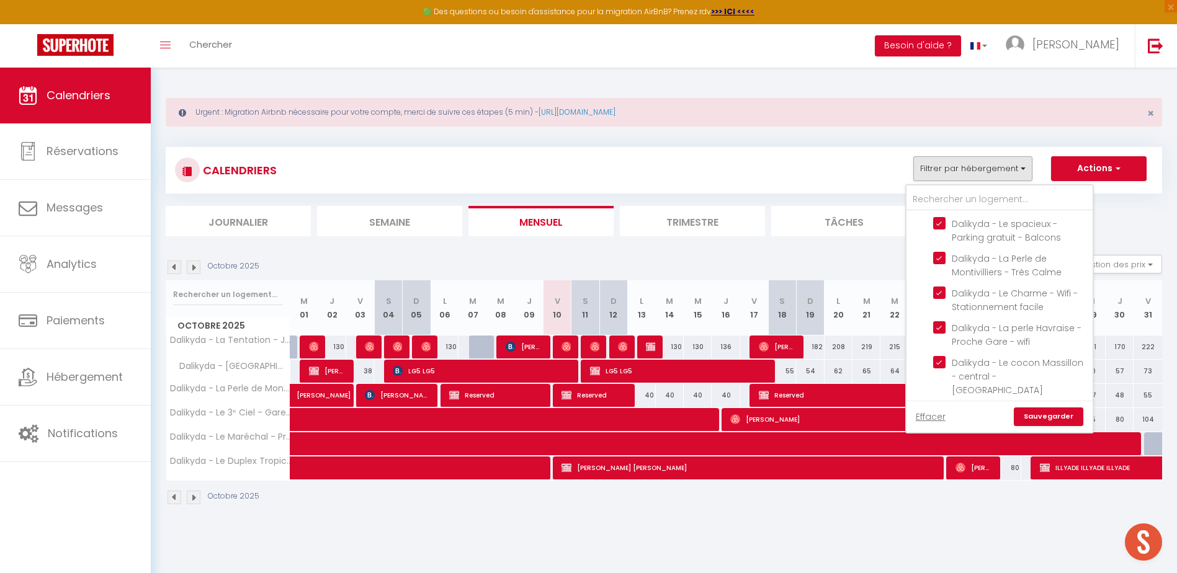
checkbox input "true"
click at [1040, 424] on link "Sauvegarder" at bounding box center [1048, 417] width 69 height 19
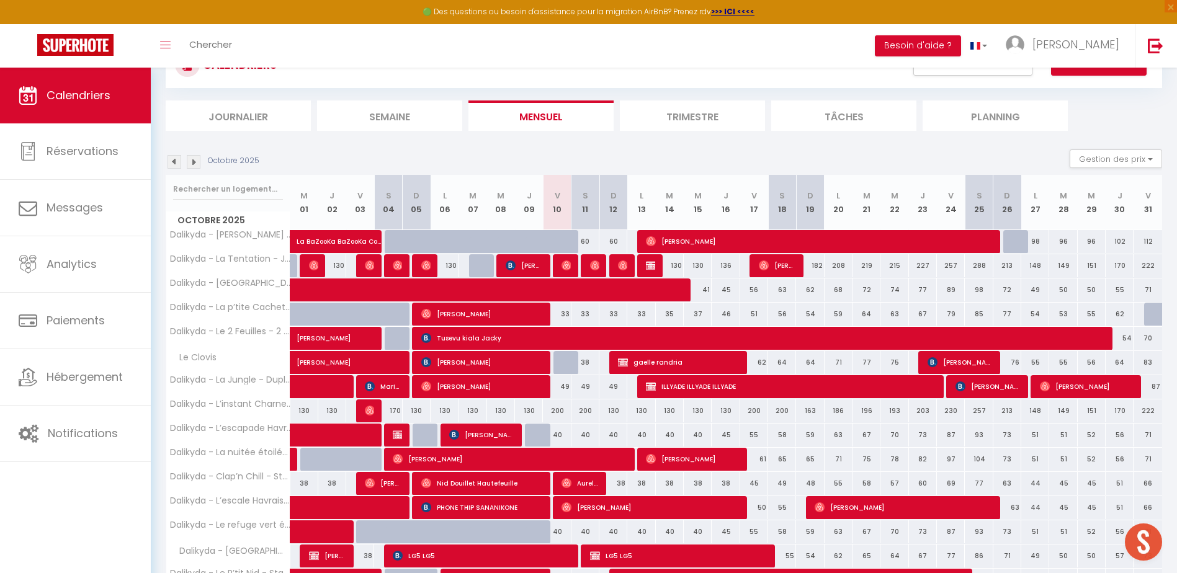
scroll to position [328, 0]
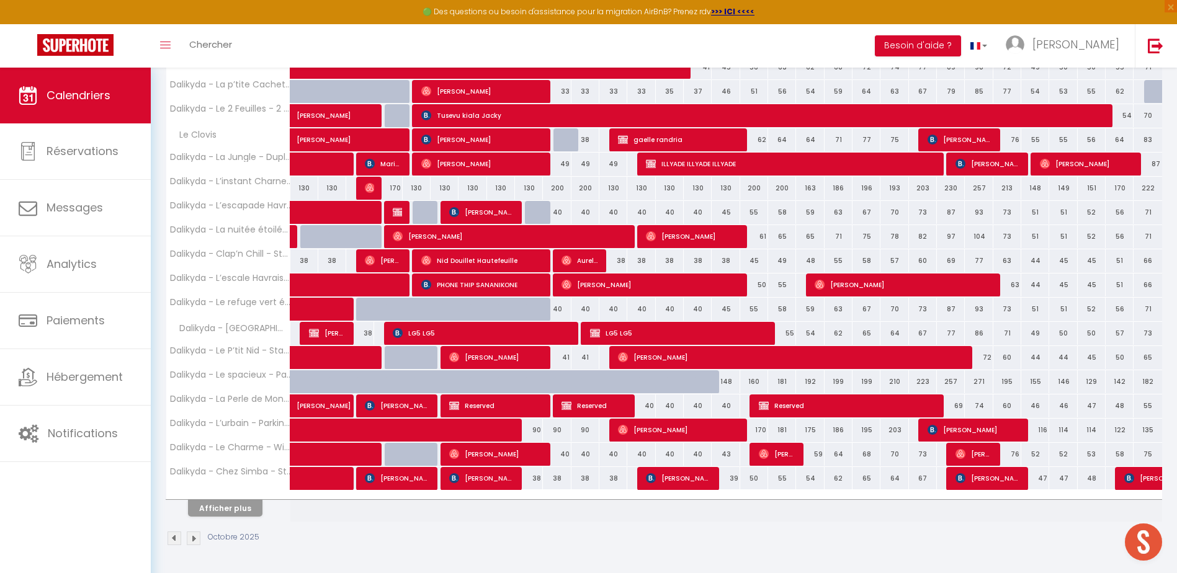
click at [249, 517] on th "Afficher plus" at bounding box center [228, 506] width 124 height 31
click at [249, 507] on button "Afficher plus" at bounding box center [225, 508] width 74 height 17
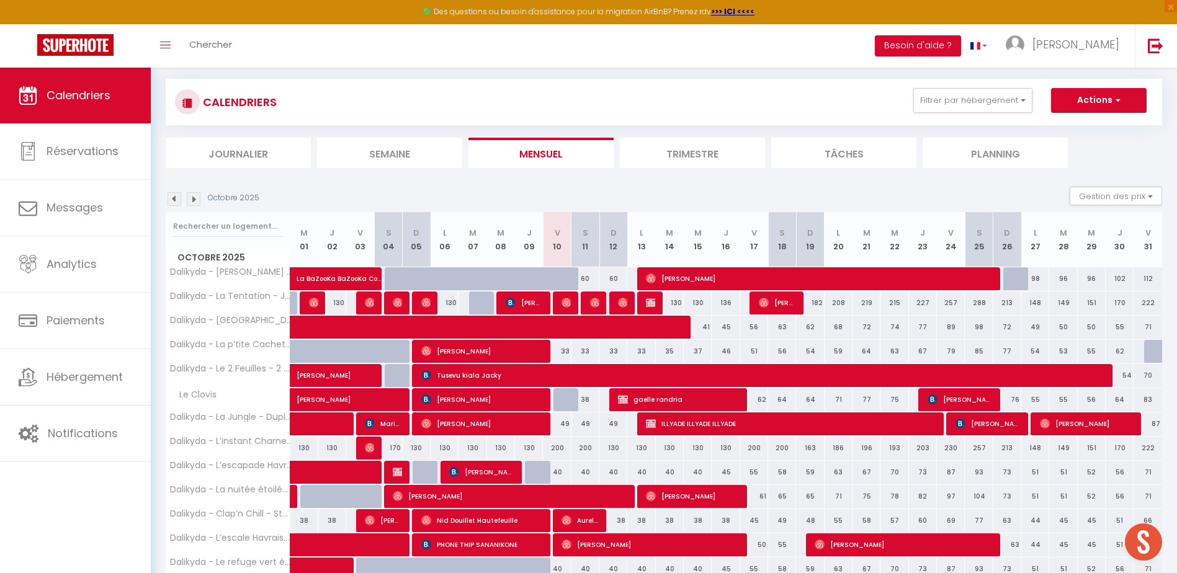
scroll to position [0, 0]
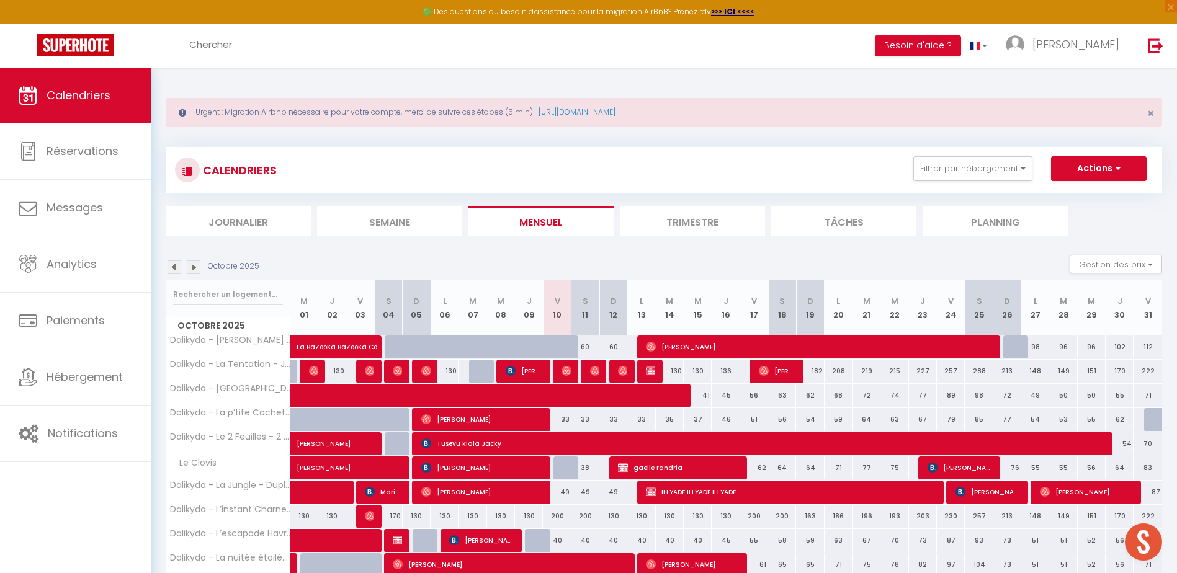
click at [571, 468] on div "38" at bounding box center [585, 468] width 29 height 23
type input "38"
type input "Sam 11 Octobre 2025"
type input "Dim 12 Octobre 2025"
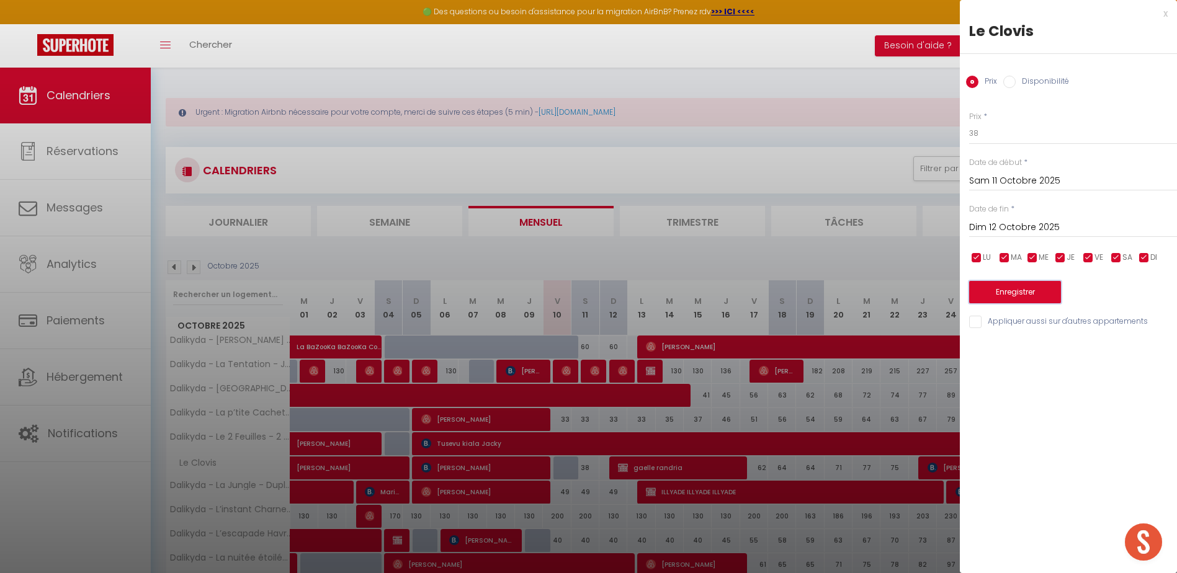
click at [1009, 290] on button "Enregistrer" at bounding box center [1015, 292] width 92 height 22
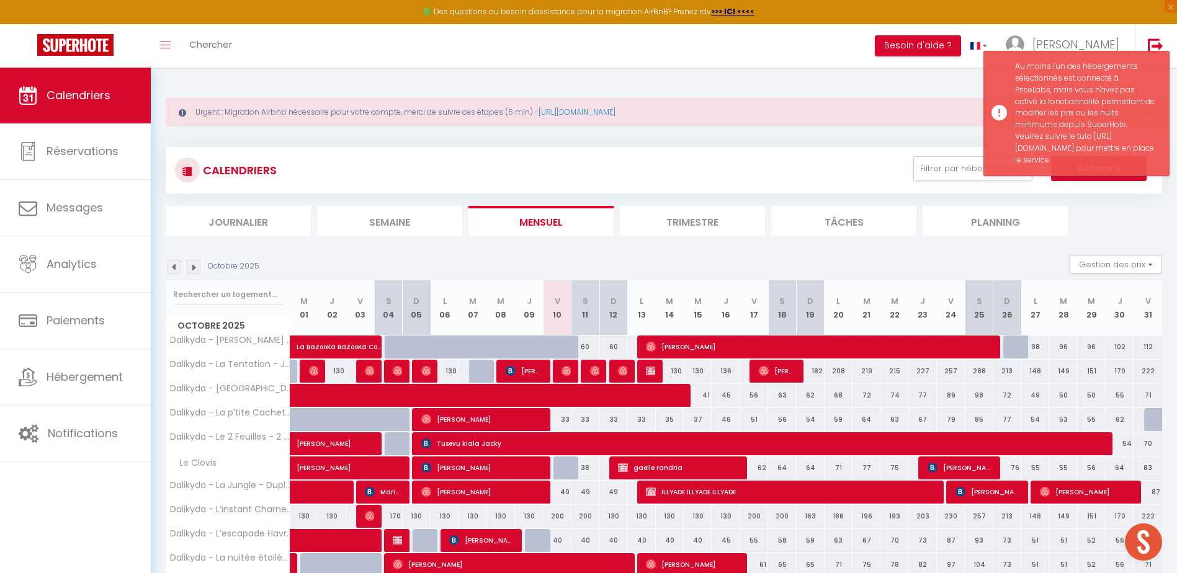
click at [567, 473] on div at bounding box center [567, 469] width 28 height 24
type input "Ven 10 Octobre 2025"
type input "Sam 11 Octobre 2025"
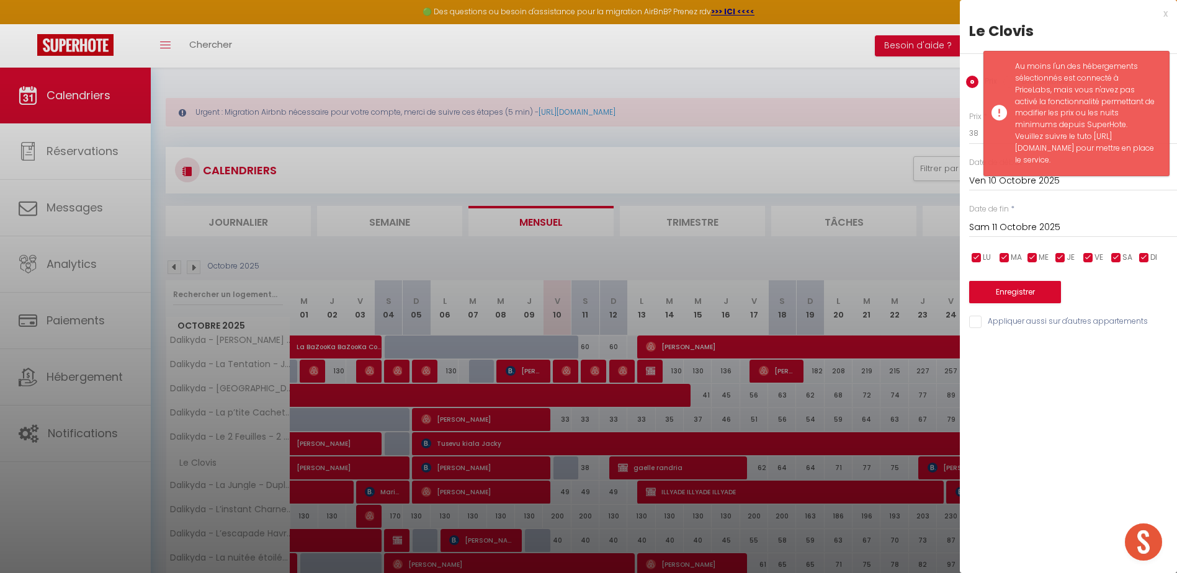
click at [1091, 376] on div "x Le Clovis Prix Disponibilité Prix * 38 Statut * Disponible Indisponible Date …" at bounding box center [1068, 286] width 217 height 573
click at [1111, 12] on div "x" at bounding box center [1064, 13] width 208 height 15
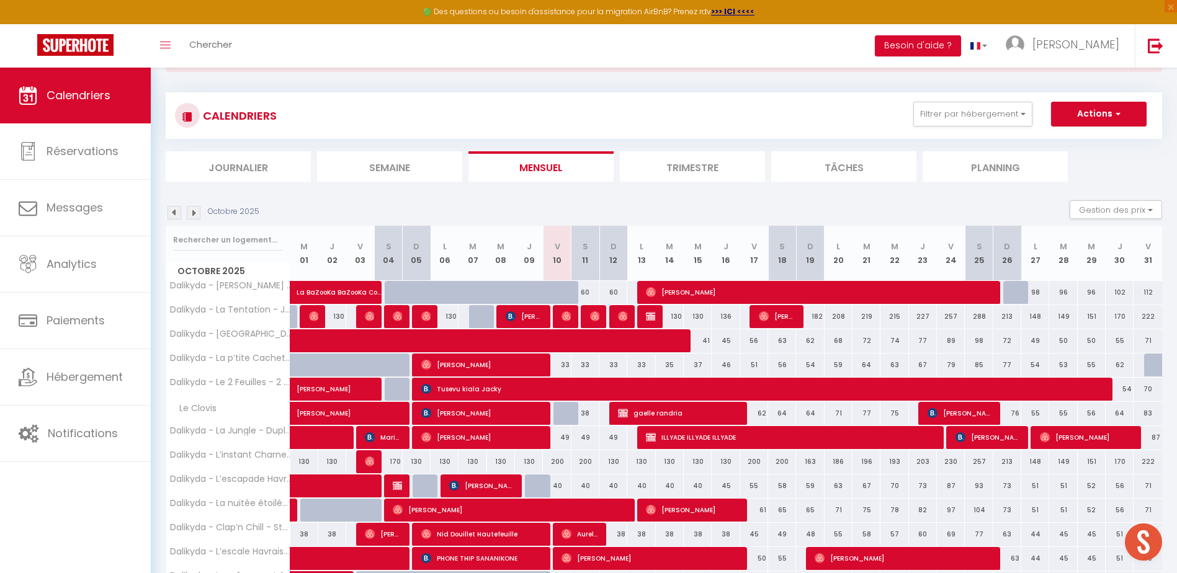
scroll to position [124, 0]
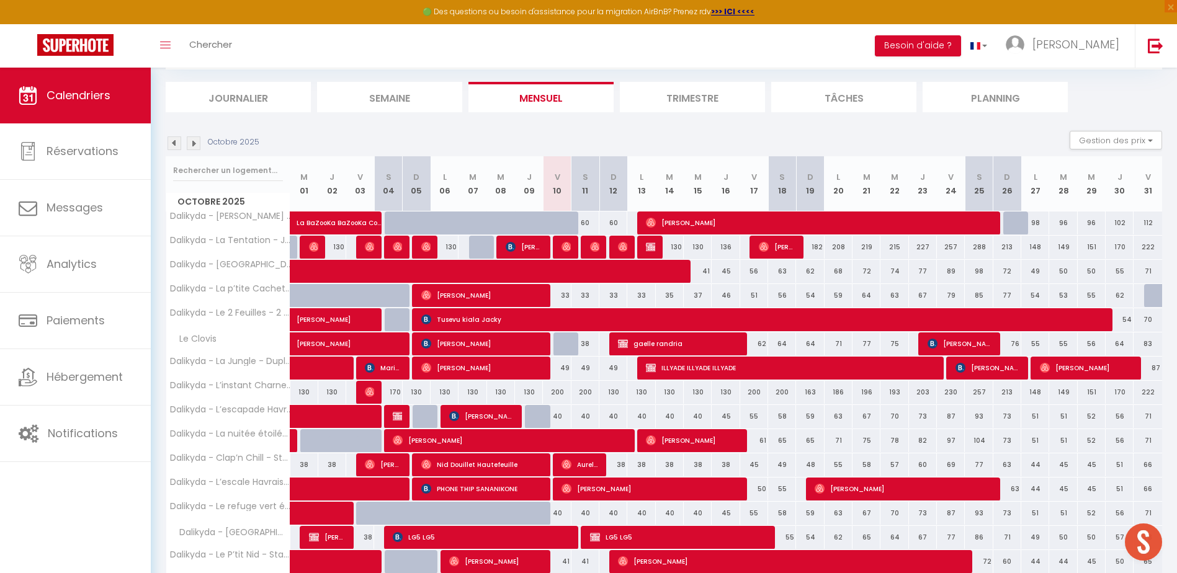
click at [566, 342] on div at bounding box center [567, 344] width 28 height 24
type input "38"
select select "1"
type input "Ven 10 Octobre 2025"
type input "Sam 11 Octobre 2025"
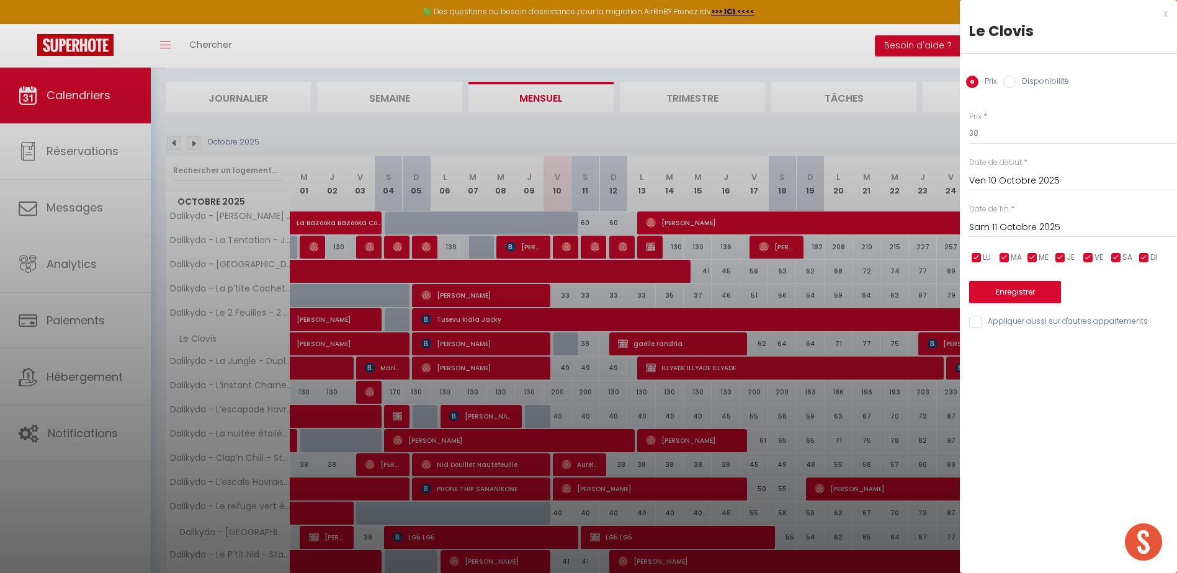
click at [1061, 87] on label "Disponibilité" at bounding box center [1041, 83] width 53 height 14
click at [1015, 87] on input "Disponibilité" at bounding box center [1009, 82] width 12 height 12
radio input "true"
radio input "false"
click at [994, 290] on button "Enregistrer" at bounding box center [1015, 293] width 92 height 22
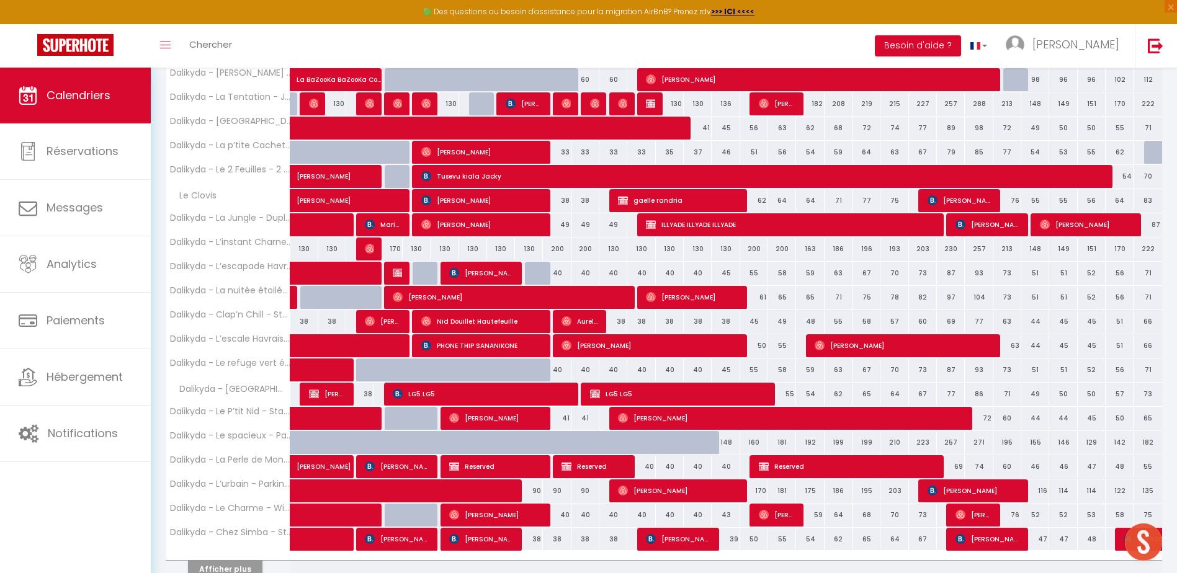
scroll to position [328, 0]
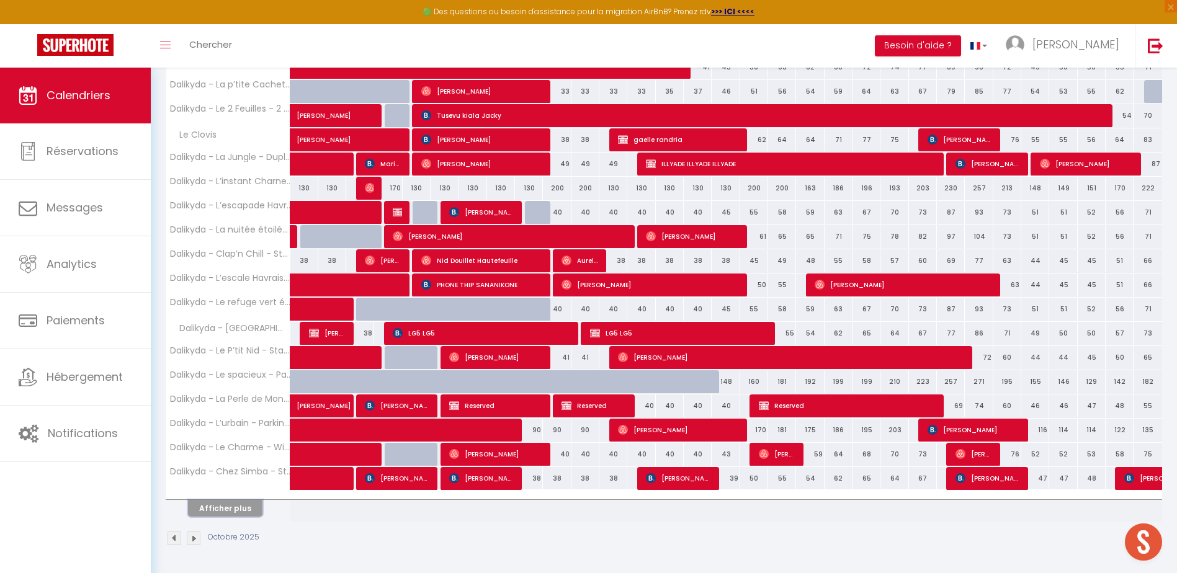
click at [235, 512] on button "Afficher plus" at bounding box center [225, 508] width 74 height 17
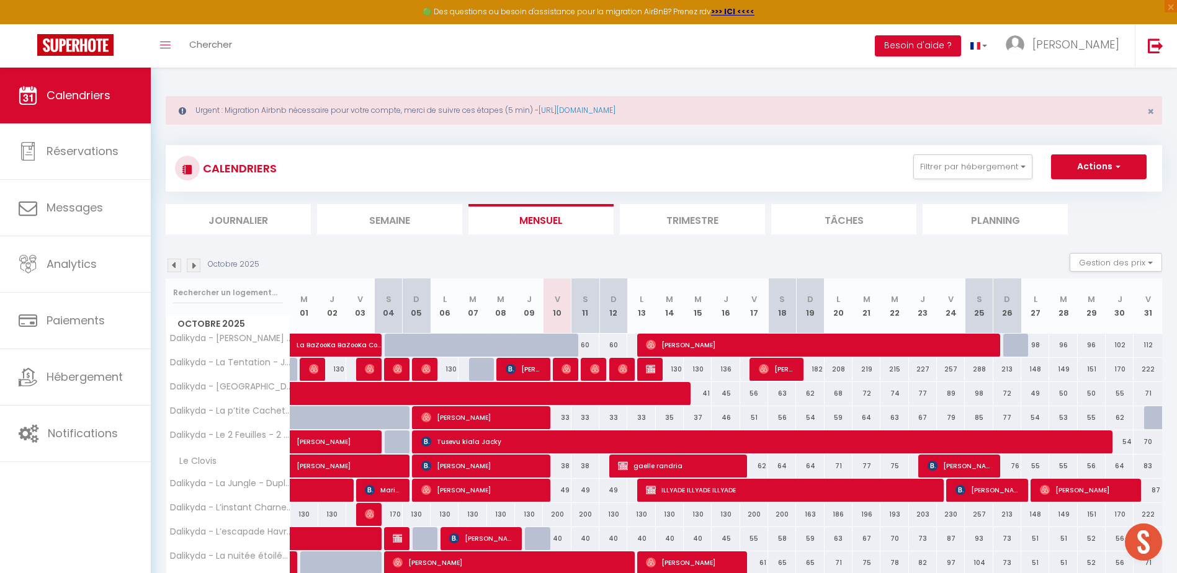
scroll to position [0, 0]
